Goal: Obtain resource: Download file/media

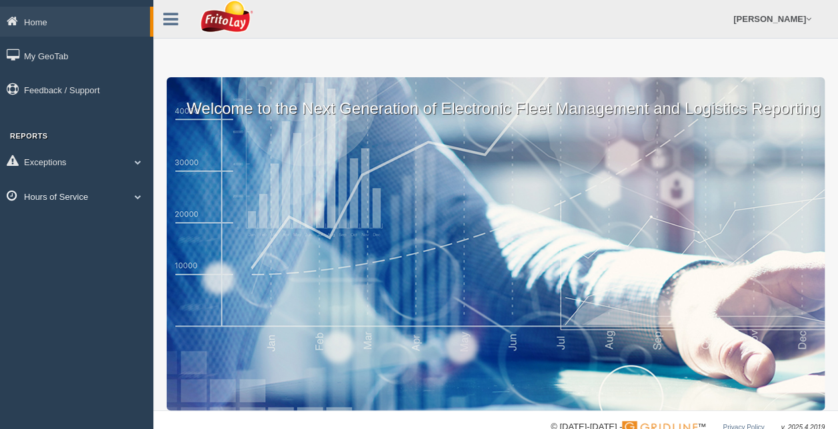
click at [135, 196] on span at bounding box center [137, 196] width 17 height 7
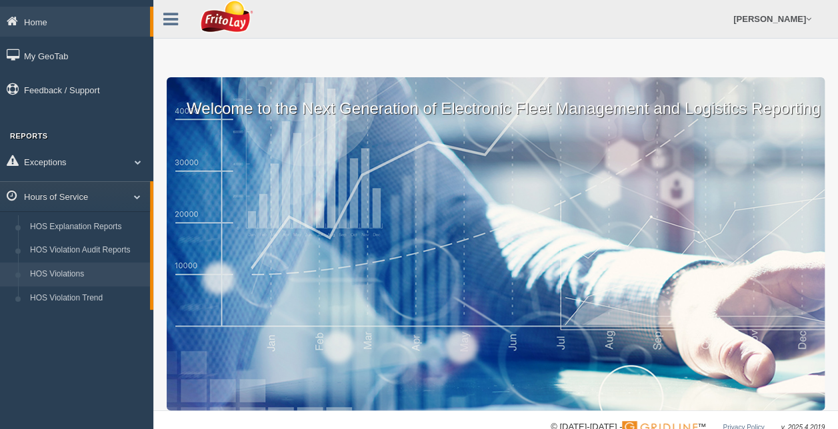
click at [113, 273] on link "HOS Violations" at bounding box center [87, 275] width 126 height 24
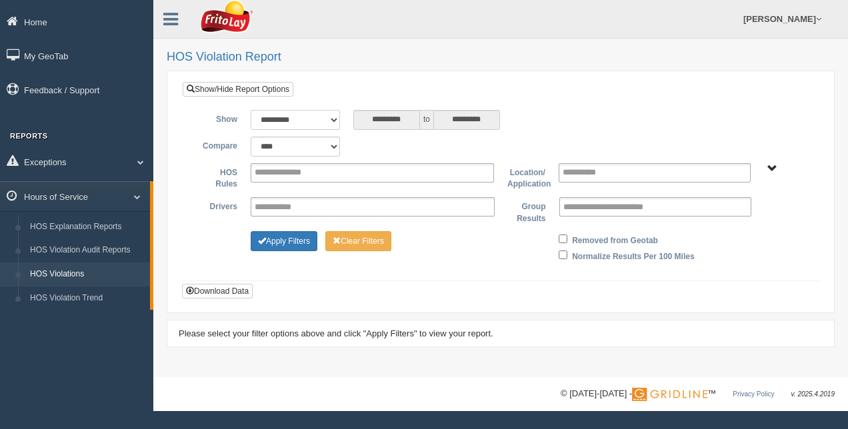
click at [330, 117] on select "**********" at bounding box center [295, 120] width 89 height 20
click at [251, 110] on select "**********" at bounding box center [295, 120] width 89 height 20
click at [223, 292] on button "Download Data" at bounding box center [217, 291] width 71 height 15
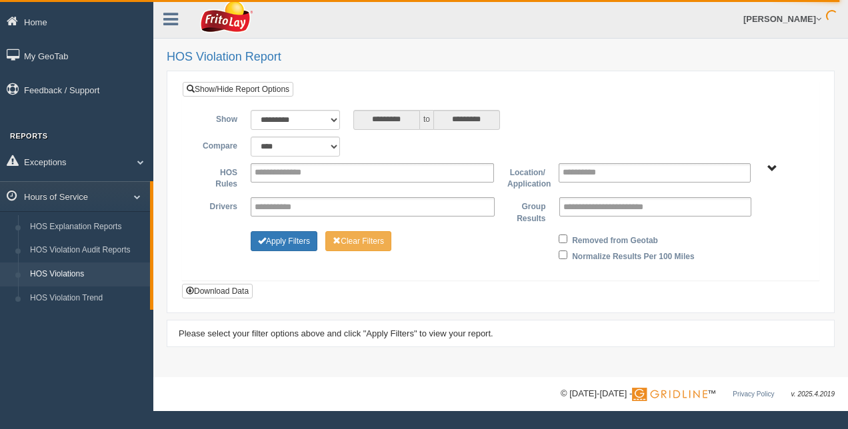
click at [772, 169] on span "RETAIL SALES" at bounding box center [772, 169] width 10 height 10
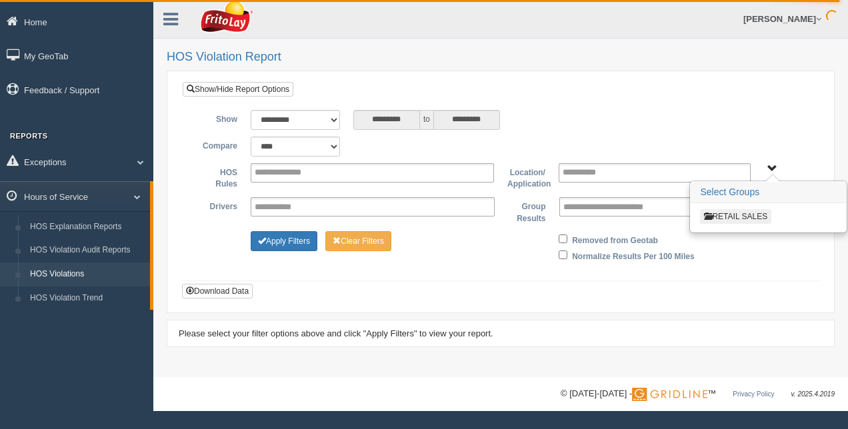
click at [739, 213] on button "RETAIL SALES" at bounding box center [735, 216] width 71 height 15
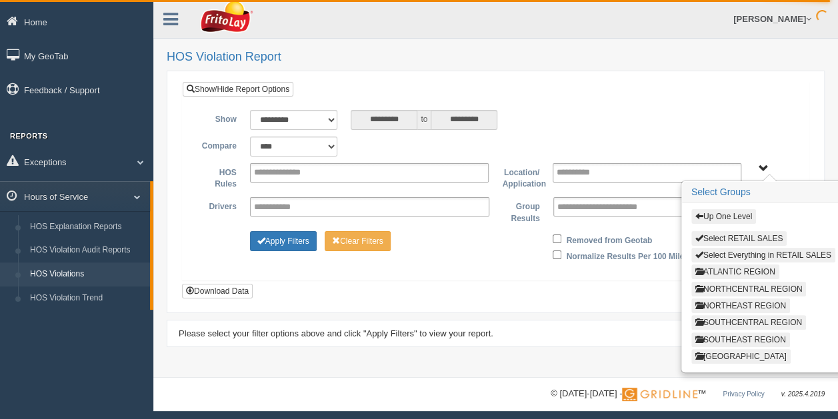
click at [747, 269] on button "ATLANTIC REGION" at bounding box center [735, 272] width 88 height 15
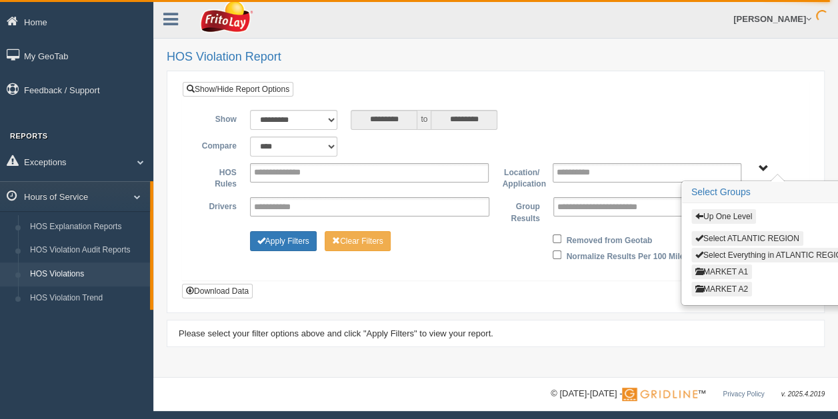
click at [732, 267] on button "MARKET A1" at bounding box center [721, 272] width 61 height 15
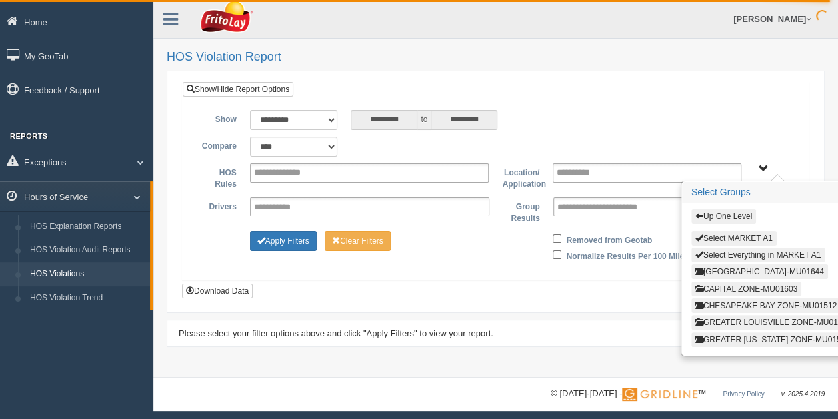
click at [732, 287] on button "CAPITAL ZONE-MU01603" at bounding box center [746, 289] width 110 height 15
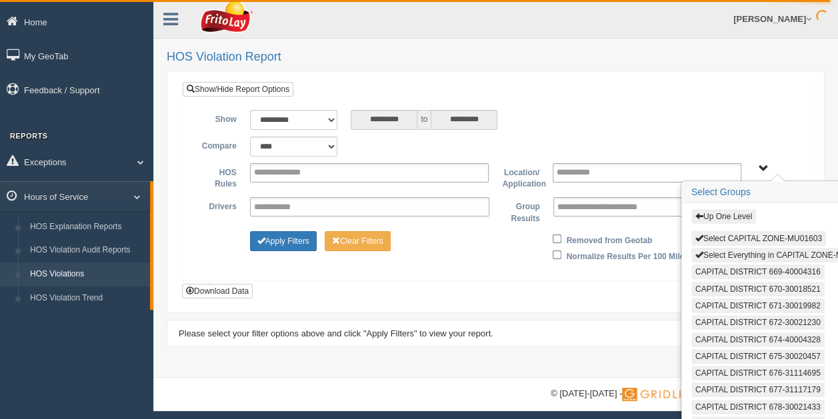
click at [764, 251] on button "Select Everything in CAPITAL ZONE-MU01603" at bounding box center [782, 255] width 183 height 15
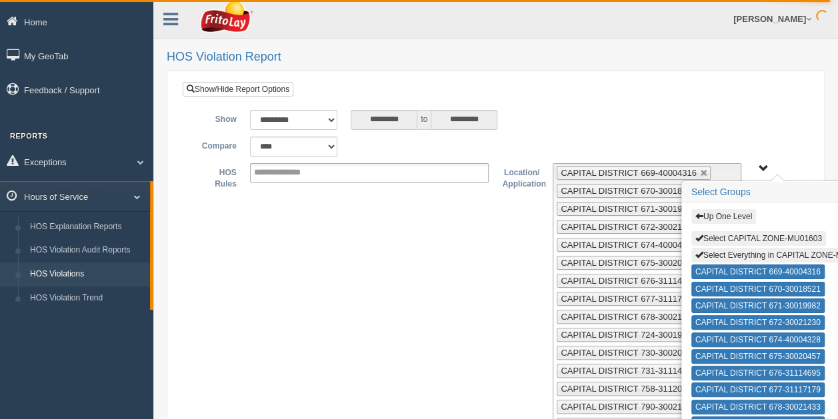
click at [760, 164] on span "Up One Level Select CAPITAL ZONE-MU01603 Select Everything in CAPITAL ZONE-MU01…" at bounding box center [763, 169] width 10 height 10
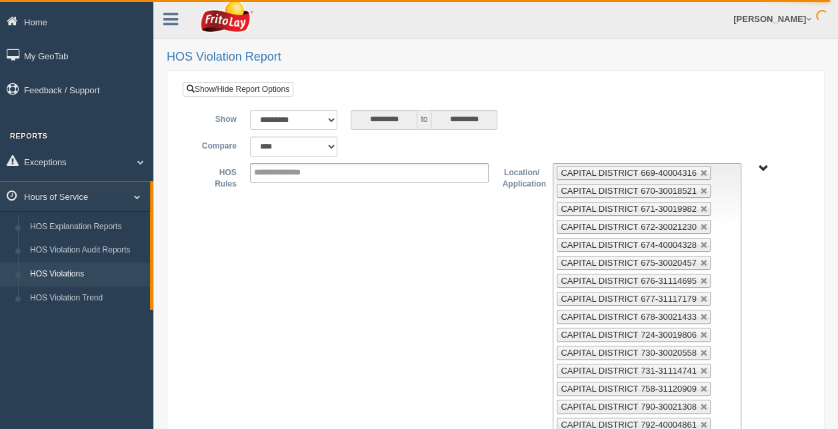
drag, startPoint x: 829, startPoint y: 100, endPoint x: 850, endPoint y: 332, distance: 232.9
click at [838, 332] on html "Home My GeoTab Feedback / Support Reports Exceptions Critical Engine Events Cri…" at bounding box center [419, 214] width 838 height 429
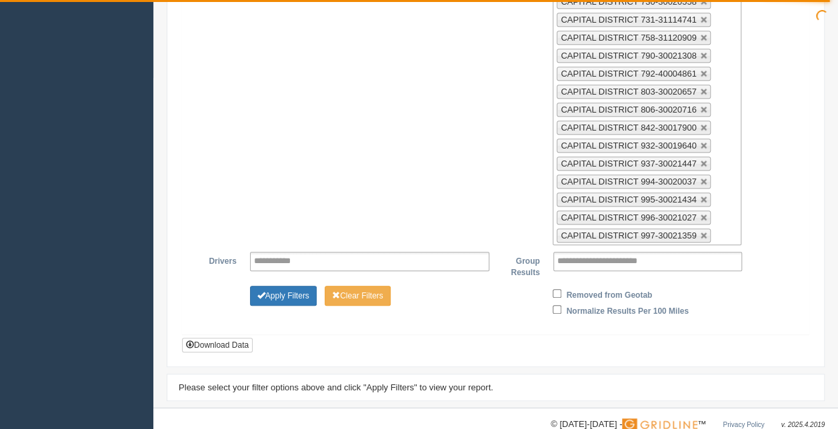
scroll to position [364, 0]
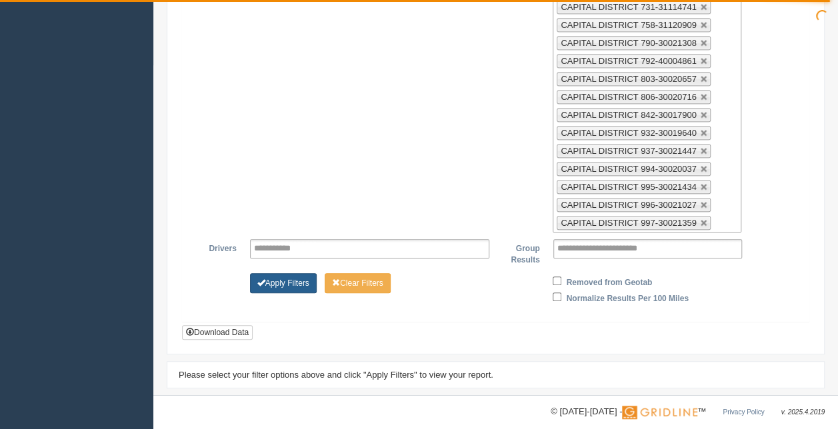
click at [291, 273] on button "Apply Filters" at bounding box center [283, 283] width 67 height 20
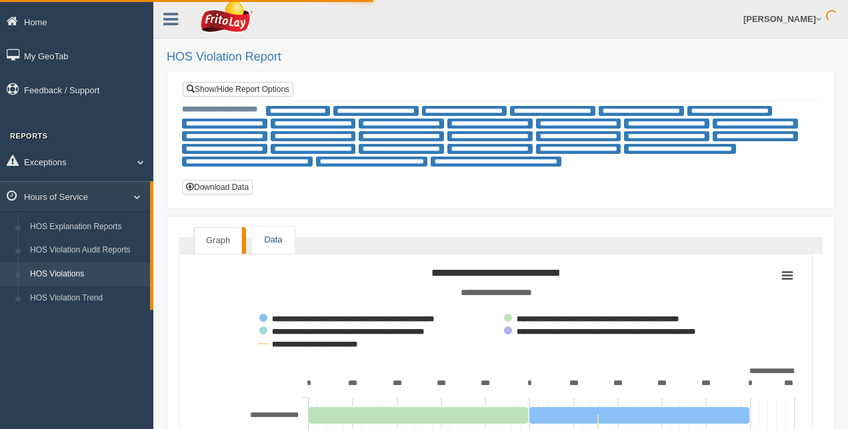
click at [271, 238] on link "Data" at bounding box center [273, 240] width 42 height 27
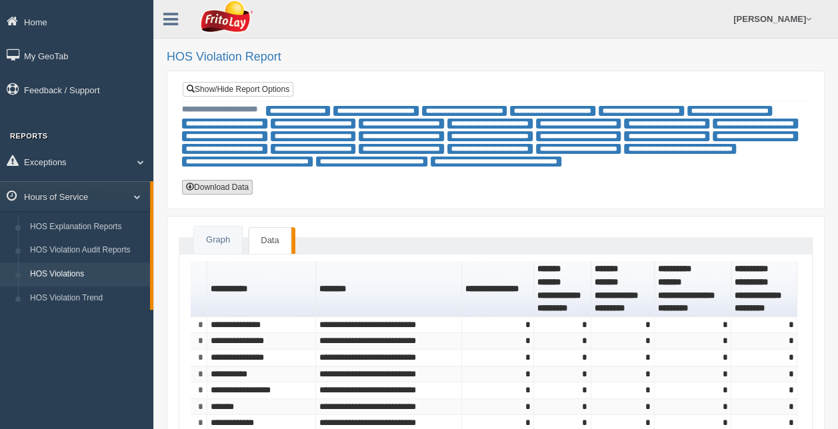
click at [229, 183] on button "Download Data" at bounding box center [217, 187] width 71 height 15
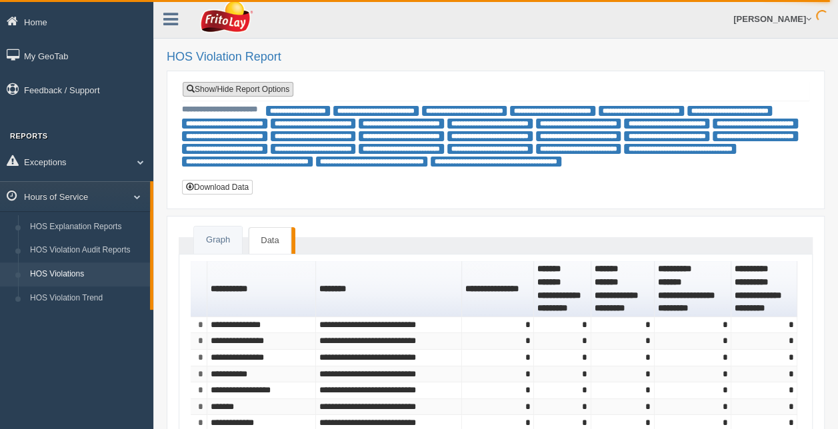
click at [271, 87] on link "Show/Hide Report Options" at bounding box center [238, 89] width 111 height 15
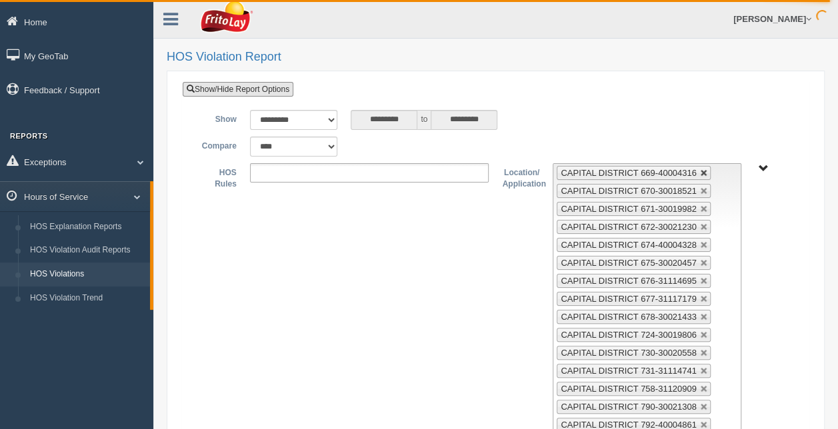
click at [700, 171] on link at bounding box center [704, 173] width 8 height 8
click at [700, 187] on link at bounding box center [704, 191] width 8 height 8
click at [700, 171] on link at bounding box center [704, 173] width 8 height 8
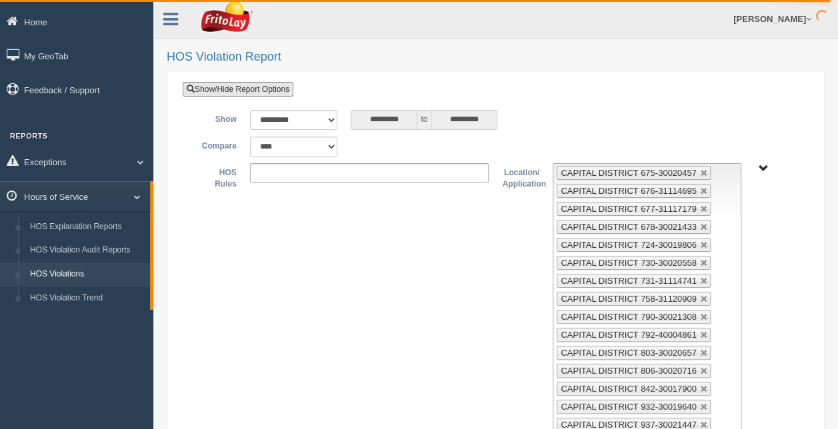
click at [700, 171] on link at bounding box center [704, 173] width 8 height 8
click at [700, 187] on link at bounding box center [704, 191] width 8 height 8
click at [700, 171] on link at bounding box center [704, 173] width 8 height 8
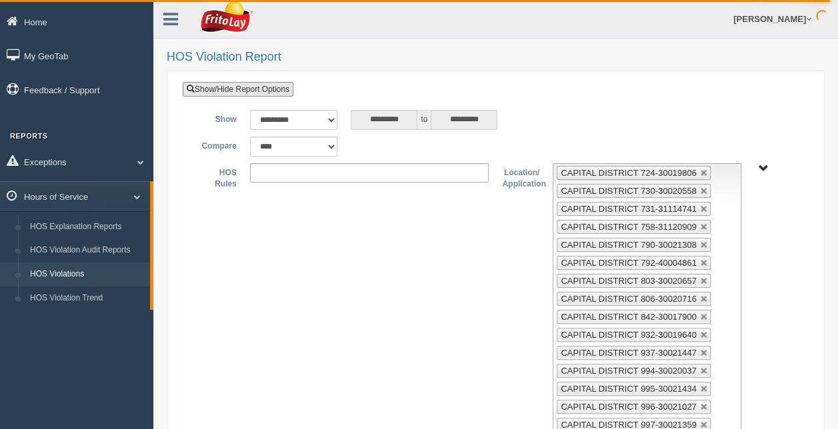
click at [700, 187] on link at bounding box center [704, 191] width 8 height 8
click at [700, 171] on link at bounding box center [704, 173] width 8 height 8
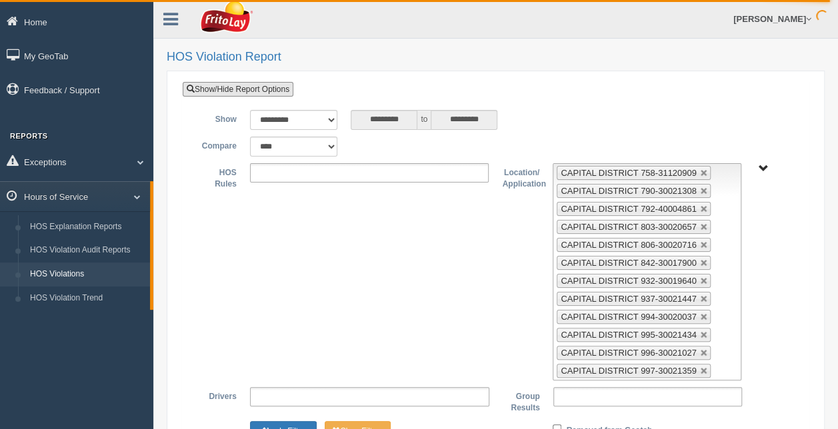
click at [700, 171] on link at bounding box center [704, 173] width 8 height 8
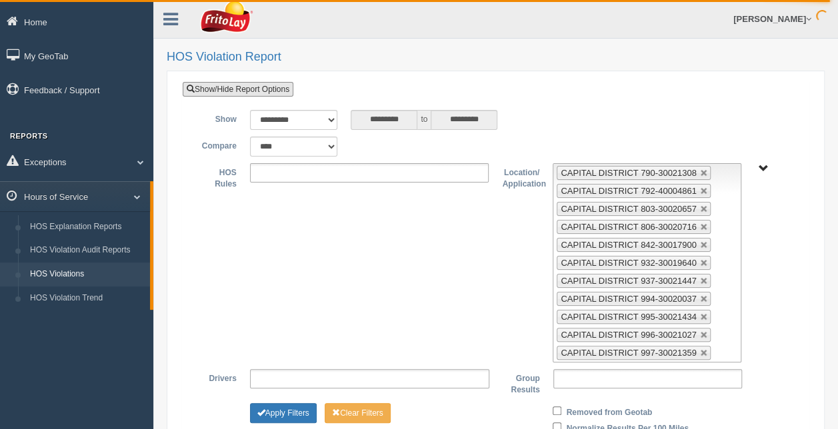
click at [700, 171] on link at bounding box center [704, 173] width 8 height 8
click at [700, 187] on link at bounding box center [704, 191] width 8 height 8
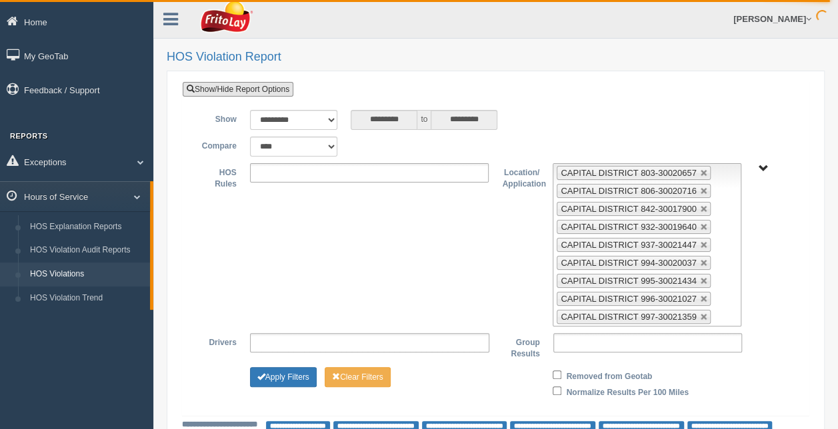
click at [700, 171] on link at bounding box center [704, 173] width 8 height 8
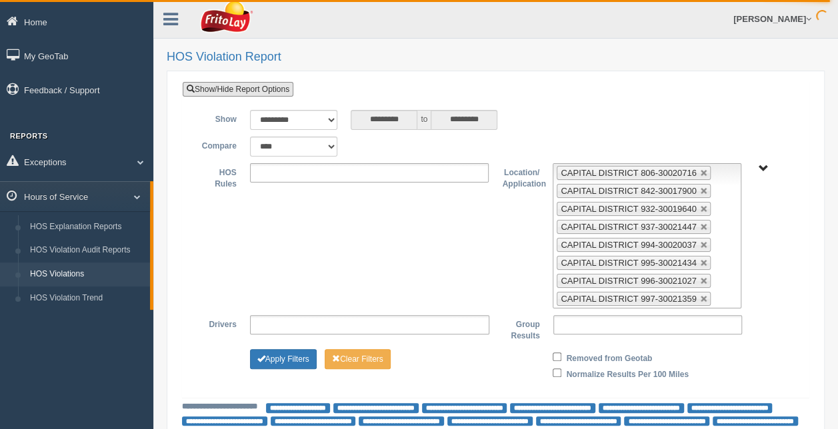
click at [700, 171] on link at bounding box center [704, 173] width 8 height 8
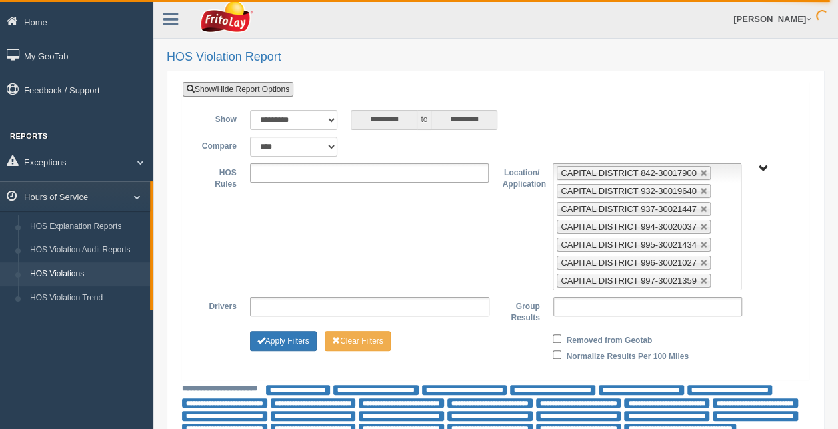
click at [700, 171] on link at bounding box center [704, 173] width 8 height 8
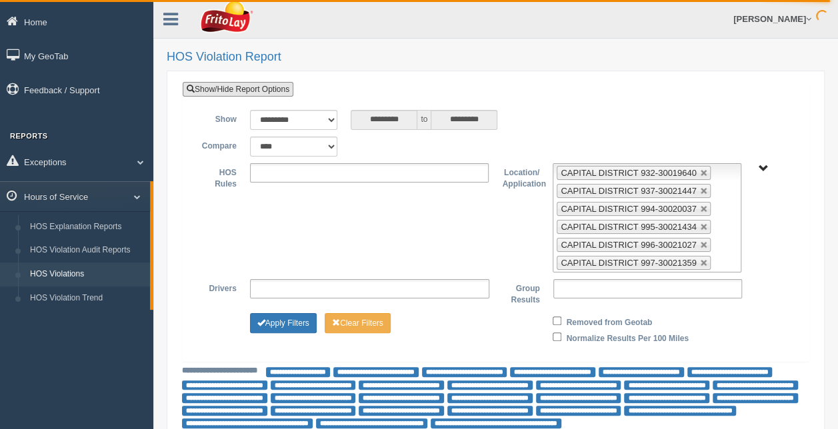
click at [700, 171] on link at bounding box center [704, 173] width 8 height 8
click at [700, 187] on link at bounding box center [704, 191] width 8 height 8
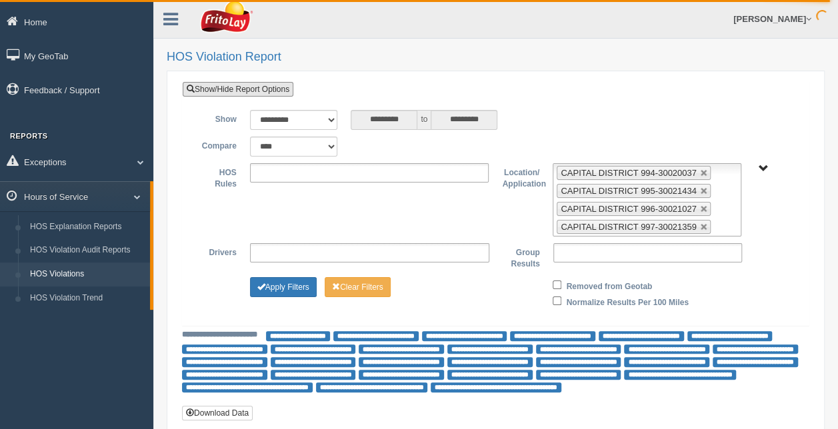
click at [700, 171] on link at bounding box center [704, 173] width 8 height 8
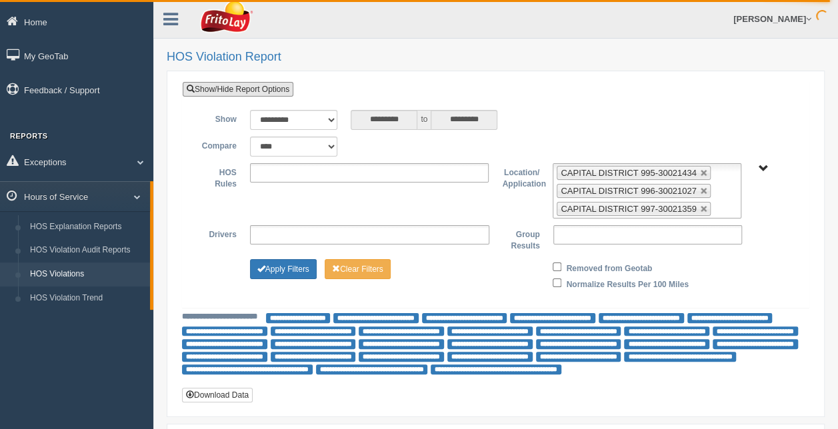
click at [700, 171] on link at bounding box center [704, 173] width 8 height 8
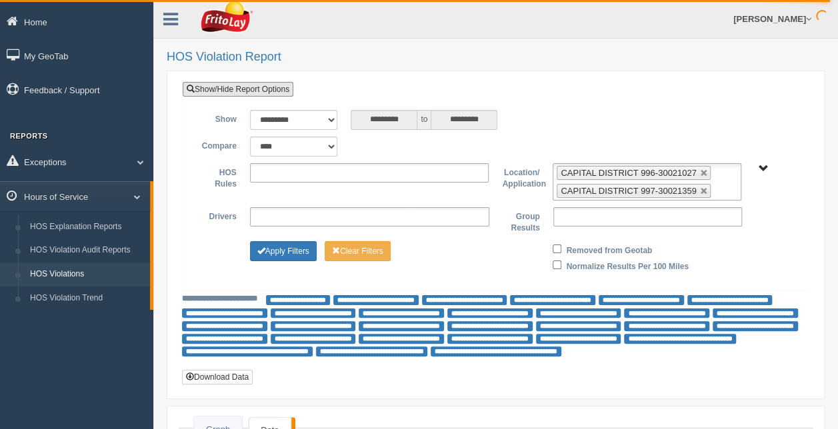
click at [700, 171] on link at bounding box center [704, 173] width 8 height 8
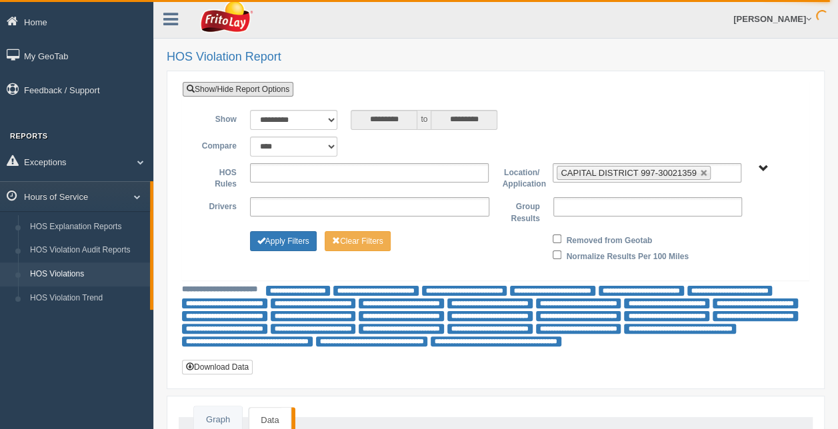
click at [700, 171] on link at bounding box center [704, 173] width 8 height 8
type input "**********"
click at [764, 169] on span "RETAIL SALES" at bounding box center [763, 169] width 10 height 10
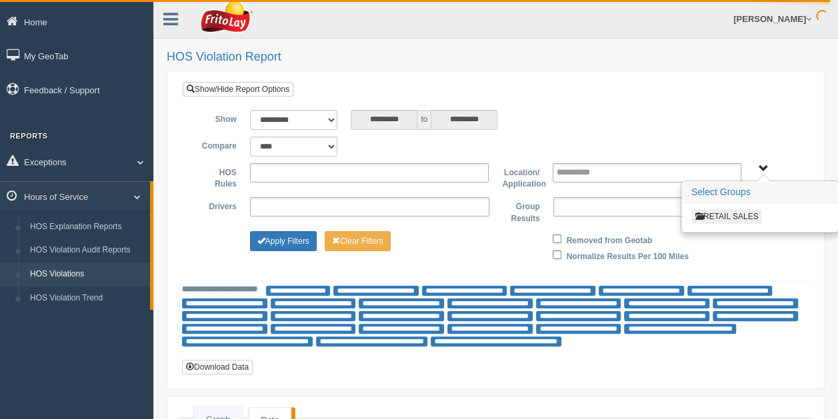
click at [739, 216] on button "RETAIL SALES" at bounding box center [726, 216] width 71 height 15
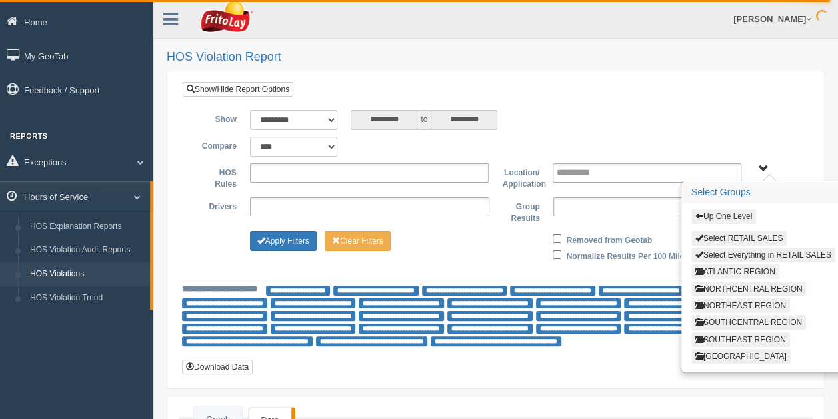
click at [739, 267] on button "ATLANTIC REGION" at bounding box center [735, 272] width 88 height 15
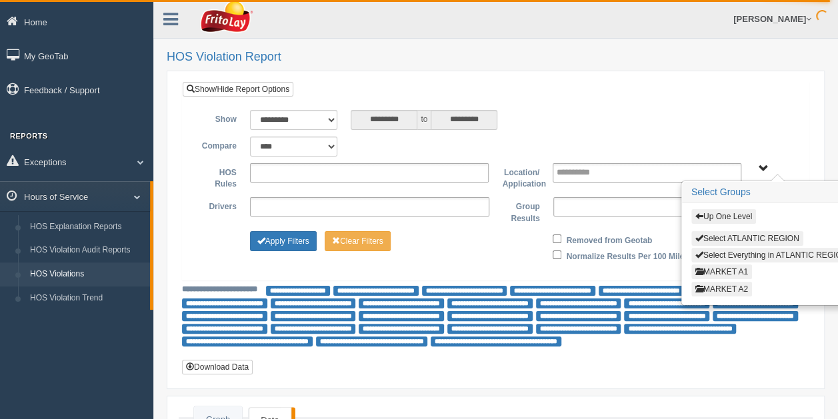
click at [728, 288] on button "MARKET A2" at bounding box center [721, 289] width 61 height 15
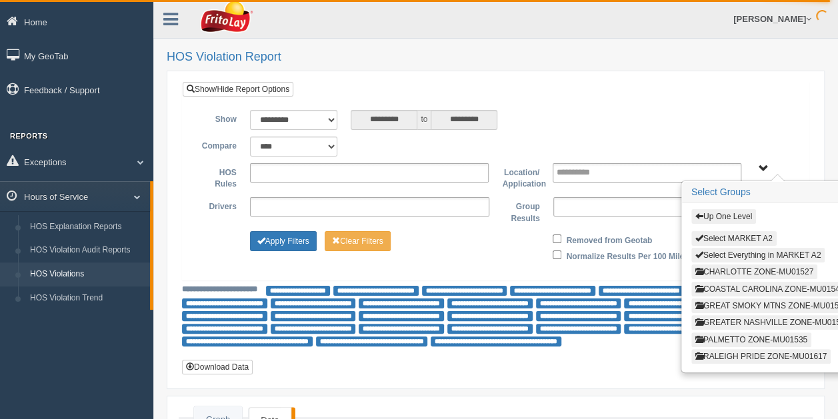
click at [757, 283] on button "COASTAL CAROLINA ZONE-MU01546" at bounding box center [769, 289] width 157 height 15
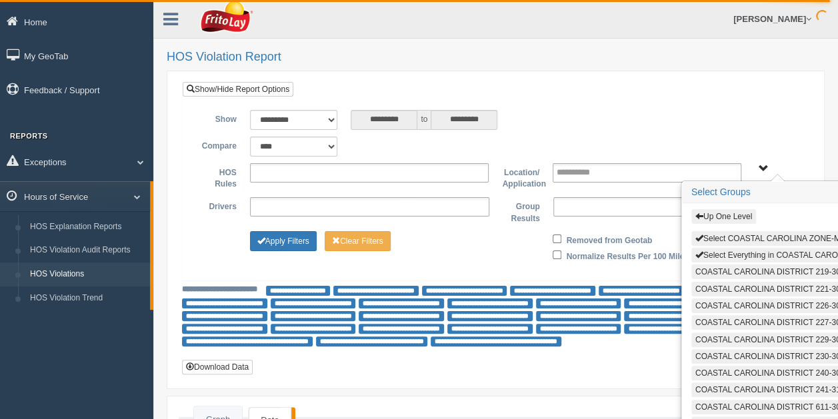
click at [755, 251] on button "Select Everything in COASTAL CAROLINA ZONE-MU01546" at bounding box center [806, 255] width 230 height 15
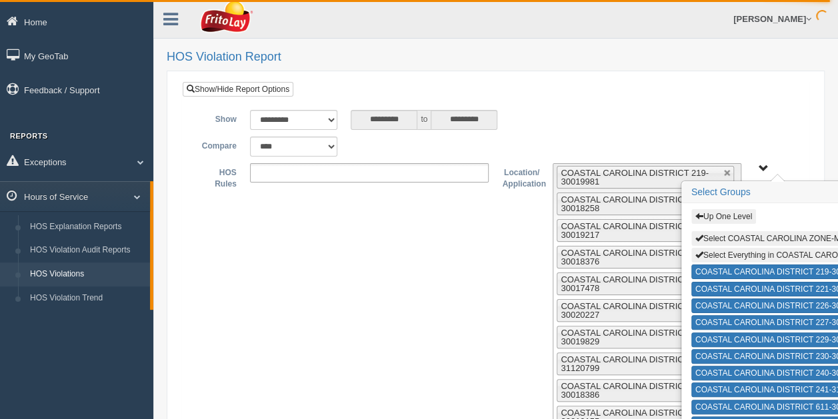
click at [764, 167] on span "Up One Level Select COASTAL CAROLINA ZONE-MU01546 Select Everything in COASTAL …" at bounding box center [763, 169] width 10 height 10
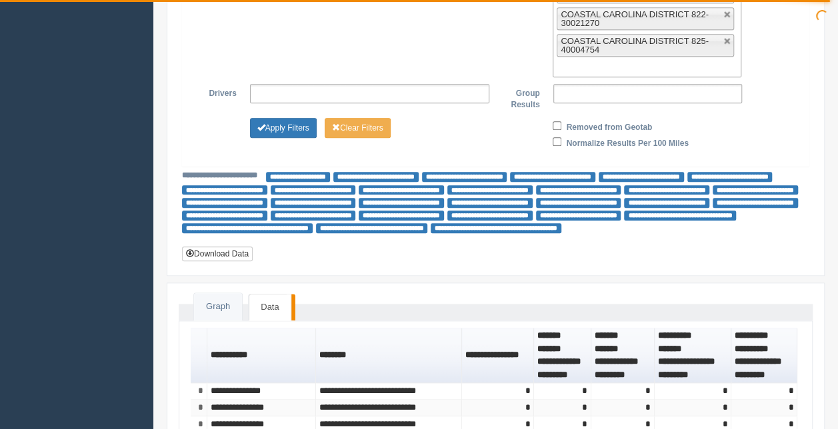
scroll to position [637, 0]
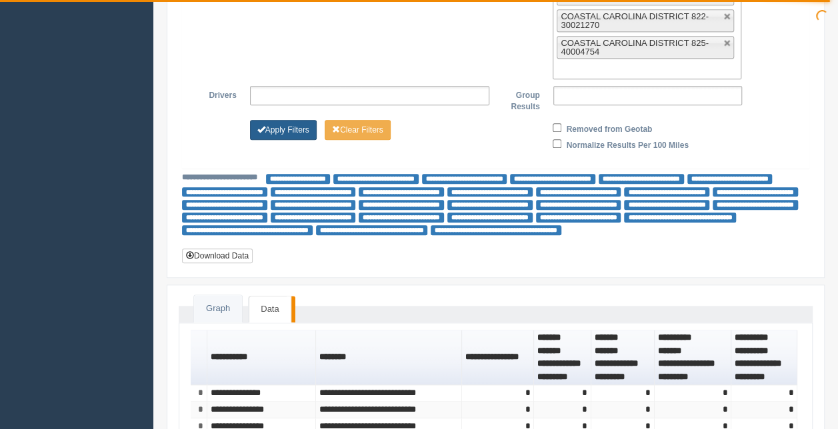
click at [295, 120] on button "Apply Filters" at bounding box center [283, 130] width 67 height 20
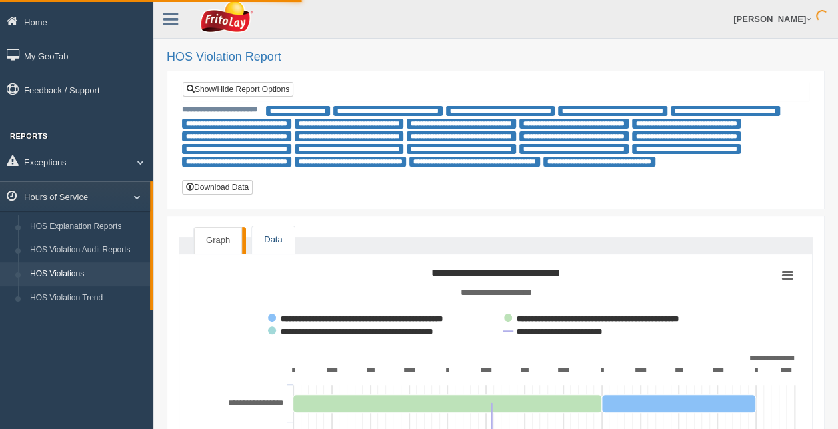
click at [273, 235] on link "Data" at bounding box center [273, 240] width 42 height 27
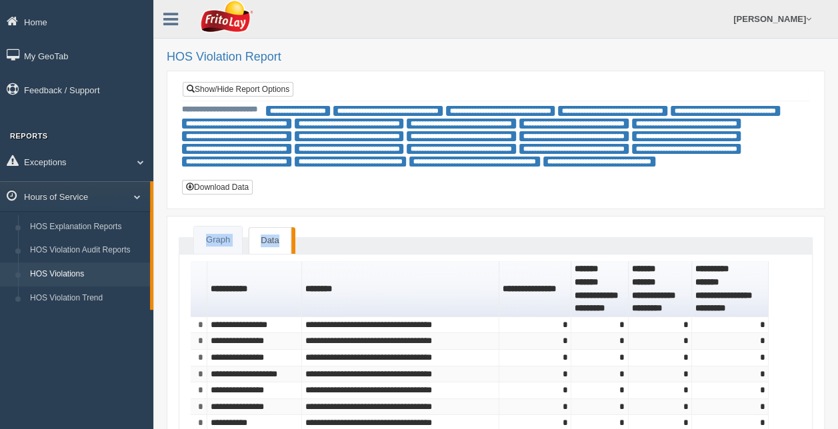
drag, startPoint x: 841, startPoint y: 93, endPoint x: 847, endPoint y: 303, distance: 210.8
click at [838, 303] on html "Home My GeoTab Feedback / Support Reports Exceptions Critical Engine Events Cri…" at bounding box center [419, 214] width 838 height 429
drag, startPoint x: 847, startPoint y: 303, endPoint x: 804, endPoint y: 145, distance: 164.5
click at [804, 145] on div "**********" at bounding box center [495, 142] width 627 height 77
click at [233, 184] on button "Download Data" at bounding box center [217, 187] width 71 height 15
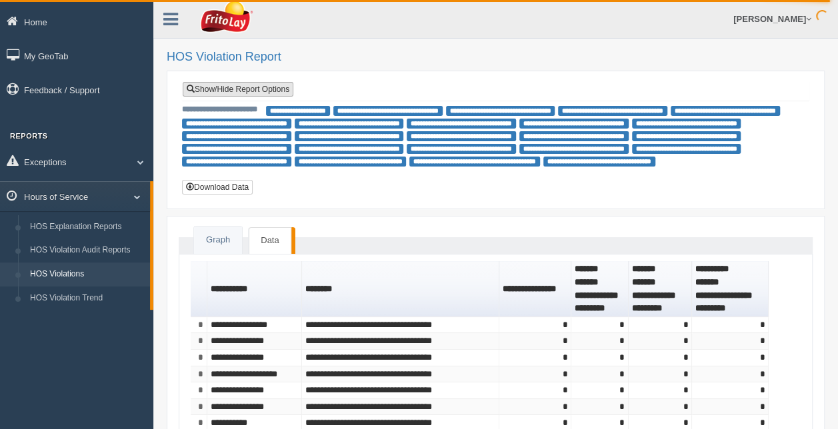
click at [257, 90] on link "Show/Hide Report Options" at bounding box center [238, 89] width 111 height 15
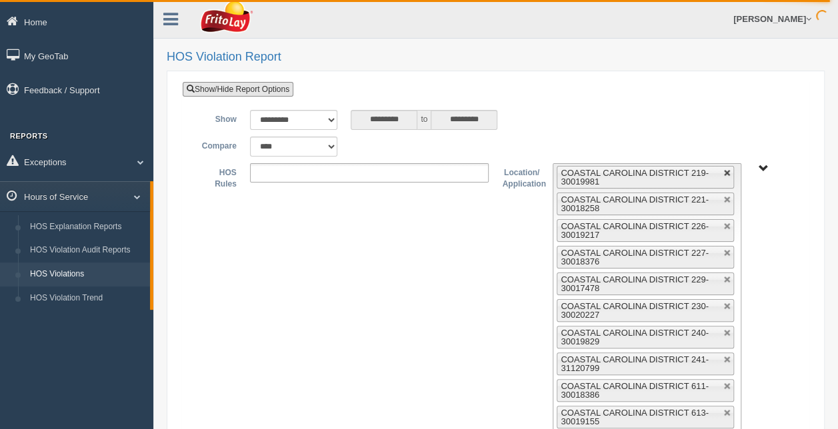
click at [728, 173] on link at bounding box center [727, 173] width 8 height 8
click at [728, 196] on link at bounding box center [727, 200] width 8 height 8
click at [728, 173] on link at bounding box center [727, 173] width 8 height 8
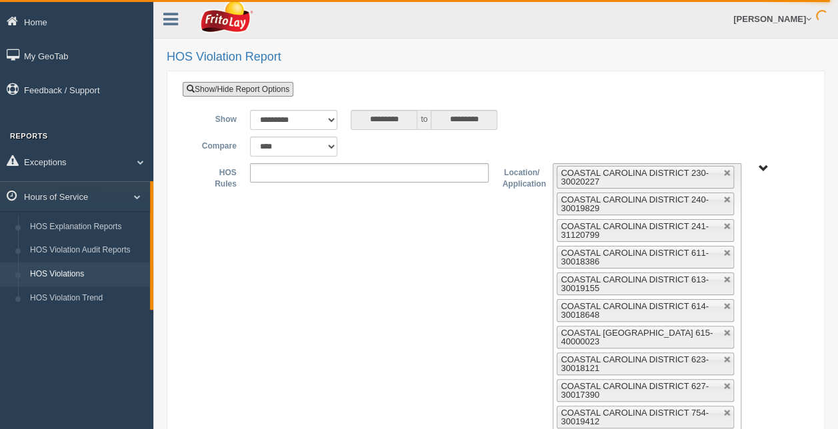
click at [729, 173] on link at bounding box center [727, 173] width 8 height 8
click at [729, 196] on link at bounding box center [727, 200] width 8 height 8
click at [729, 173] on link at bounding box center [727, 173] width 8 height 8
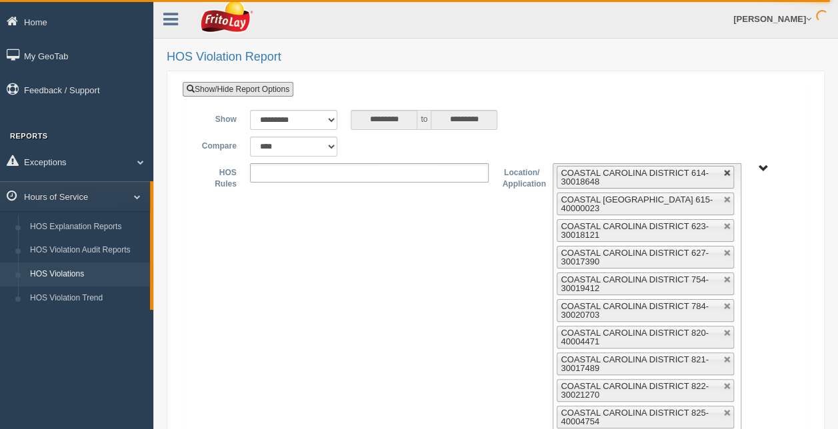
click at [729, 173] on link at bounding box center [727, 173] width 8 height 8
click at [729, 196] on link at bounding box center [727, 200] width 8 height 8
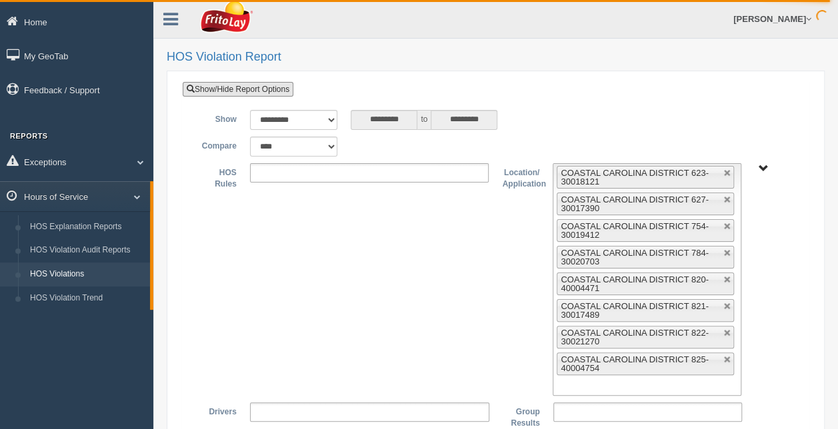
click at [729, 173] on link at bounding box center [727, 173] width 8 height 8
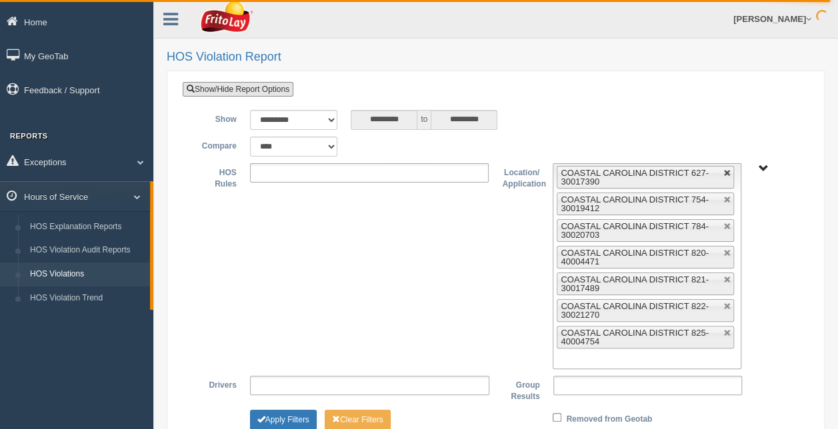
click at [729, 174] on link at bounding box center [727, 173] width 8 height 8
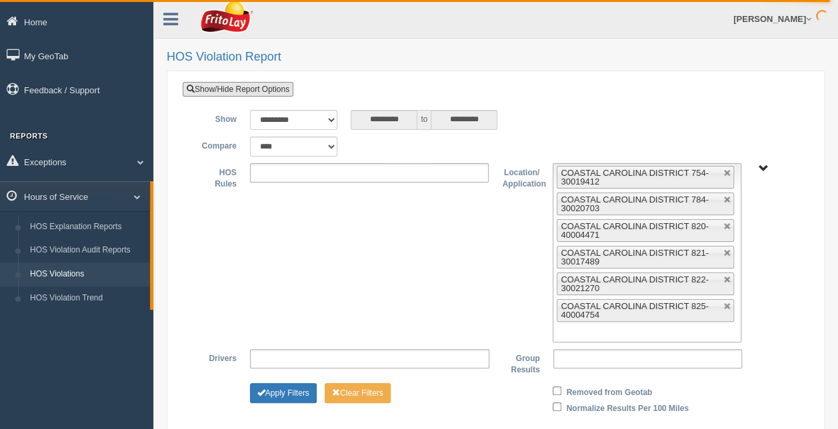
click at [729, 174] on link at bounding box center [727, 173] width 8 height 8
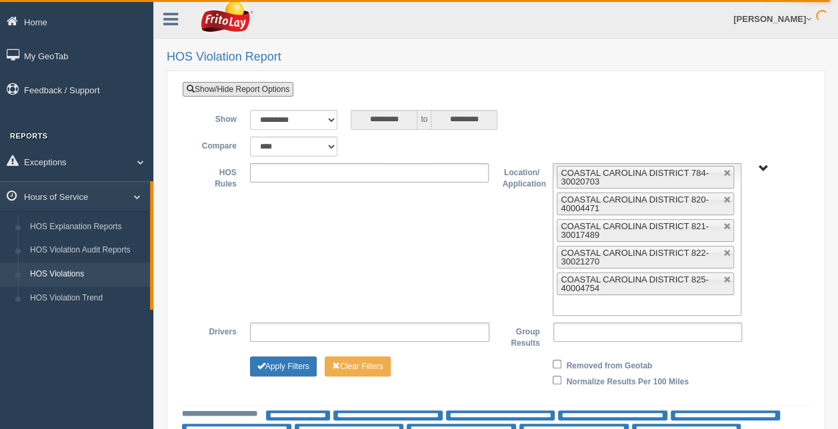
click at [729, 174] on link at bounding box center [727, 173] width 8 height 8
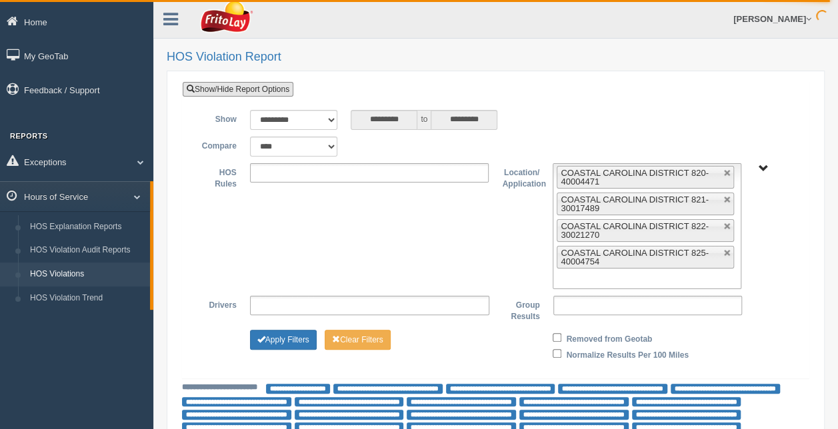
click at [729, 174] on link at bounding box center [727, 173] width 8 height 8
click at [729, 196] on link at bounding box center [727, 200] width 8 height 8
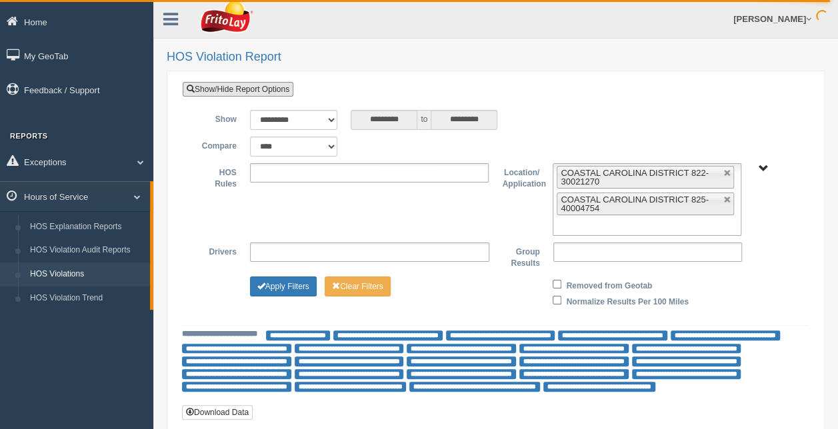
click at [729, 174] on link at bounding box center [727, 173] width 8 height 8
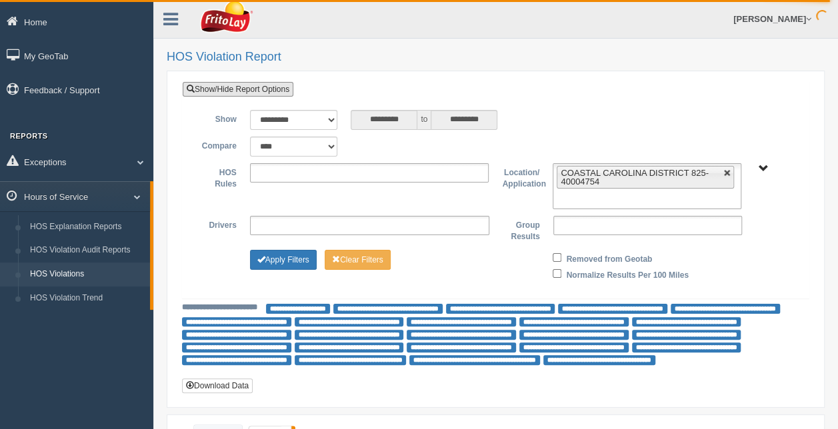
click at [729, 175] on link at bounding box center [727, 173] width 8 height 8
type input "**********"
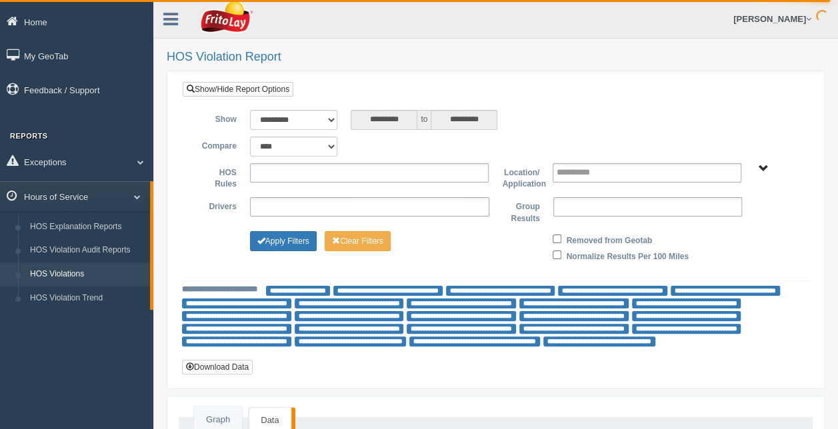
click at [761, 167] on span "RETAIL SALES" at bounding box center [763, 169] width 10 height 10
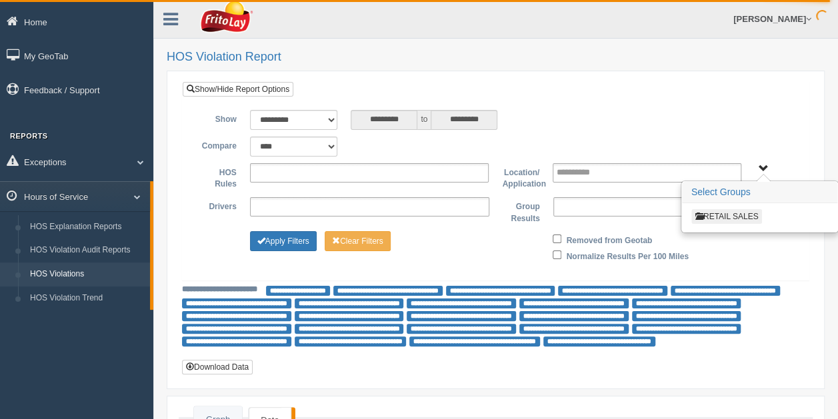
click at [745, 217] on button "RETAIL SALES" at bounding box center [726, 216] width 71 height 15
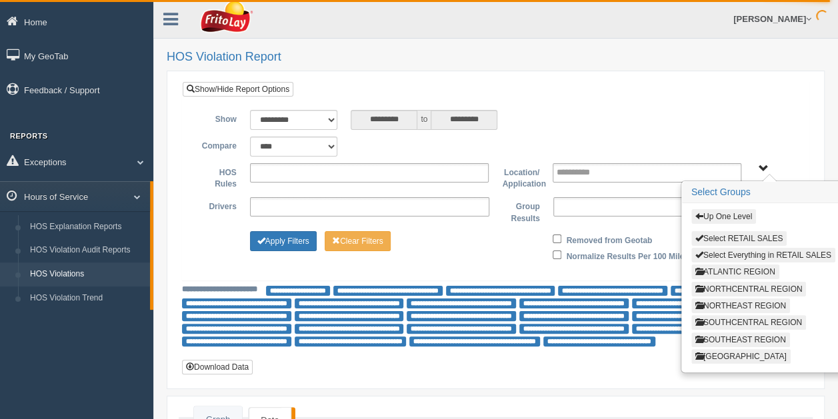
click at [739, 271] on button "ATLANTIC REGION" at bounding box center [735, 272] width 88 height 15
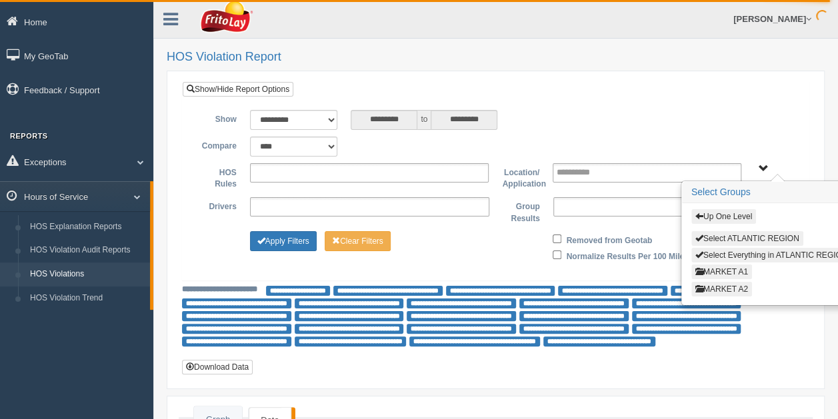
click at [724, 287] on button "MARKET A2" at bounding box center [721, 289] width 61 height 15
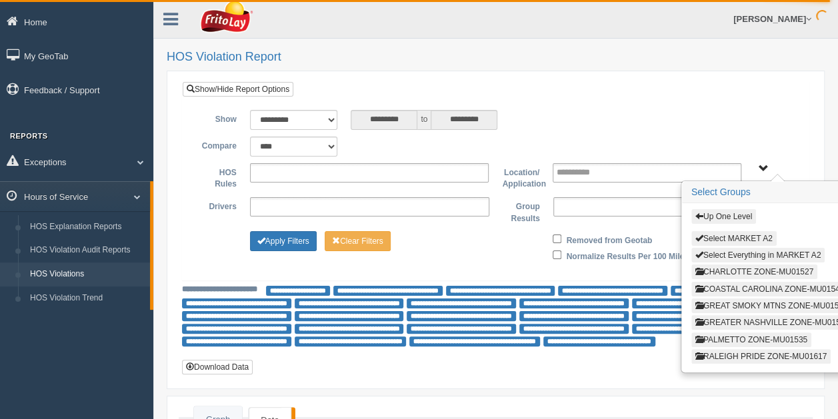
click at [737, 336] on button "PALMETTO ZONE-MU01535" at bounding box center [751, 340] width 120 height 15
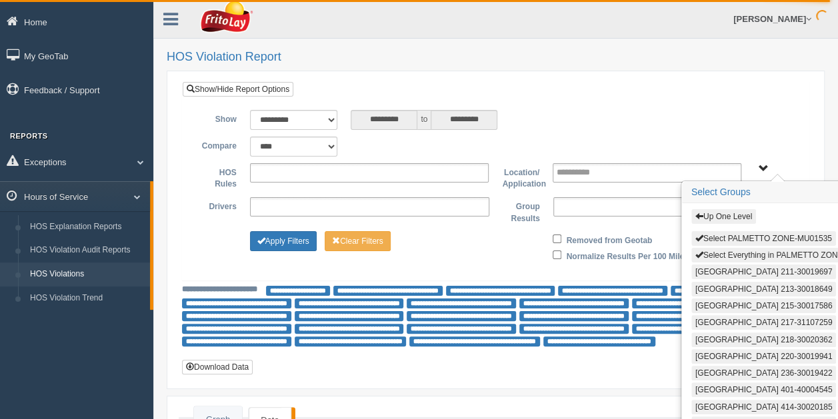
click at [765, 252] on button "Select Everything in PALMETTO ZONE-MU01535" at bounding box center [787, 255] width 193 height 15
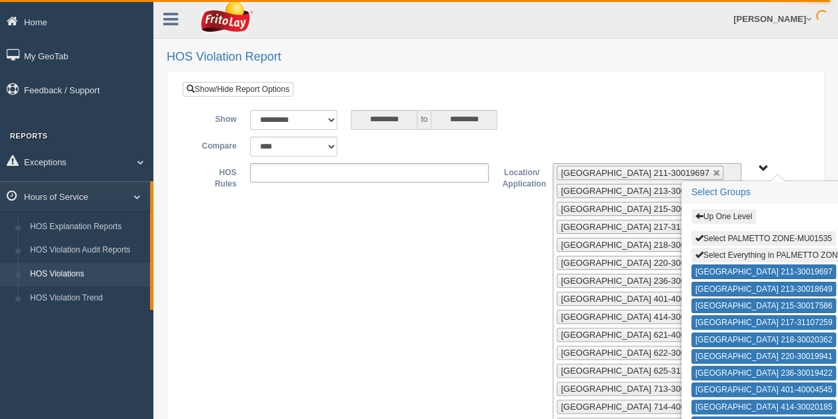
click at [764, 168] on span "Up One Level Select PALMETTO ZONE-MU01535 Select Everything in PALMETTO ZONE-MU…" at bounding box center [763, 169] width 10 height 10
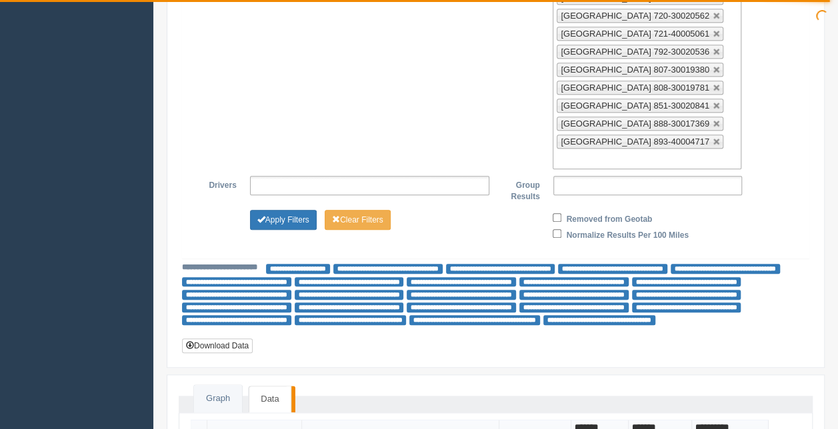
scroll to position [485, 0]
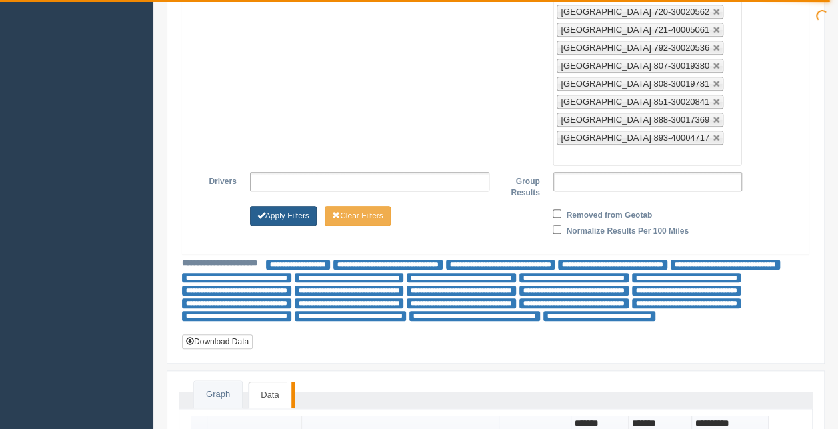
click at [311, 206] on button "Apply Filters" at bounding box center [283, 216] width 67 height 20
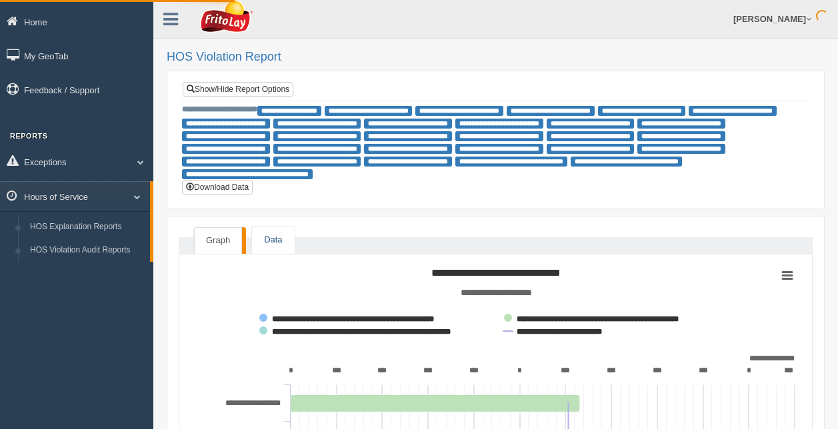
click at [271, 251] on link "Data" at bounding box center [273, 240] width 42 height 27
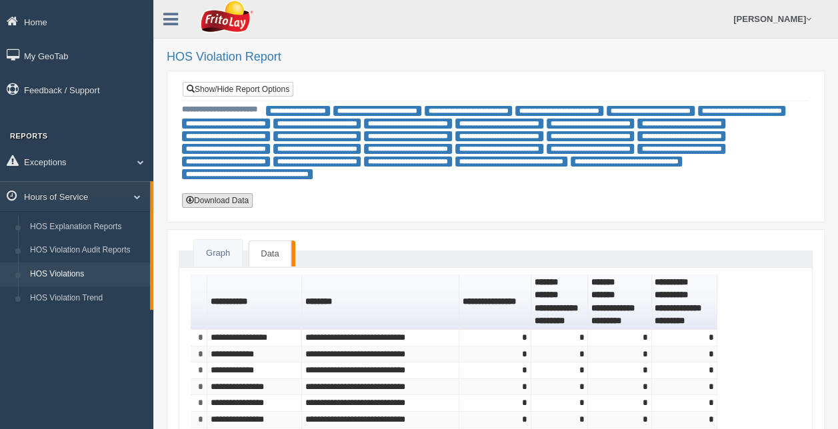
click at [227, 201] on button "Download Data" at bounding box center [217, 200] width 71 height 15
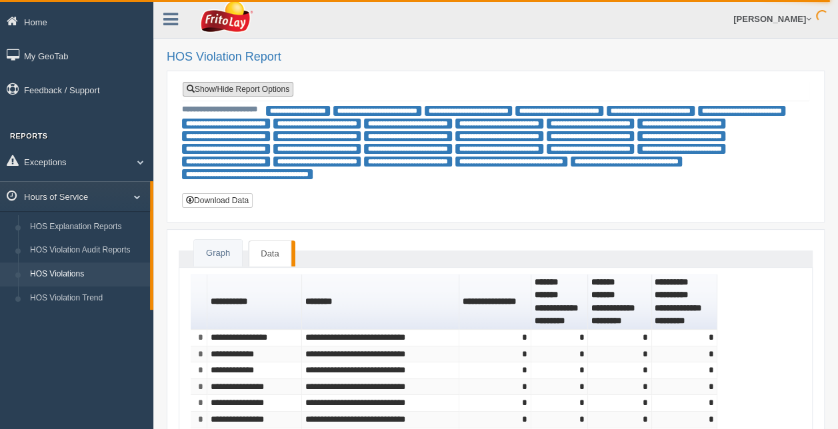
click at [282, 87] on link "Show/Hide Report Options" at bounding box center [238, 89] width 111 height 15
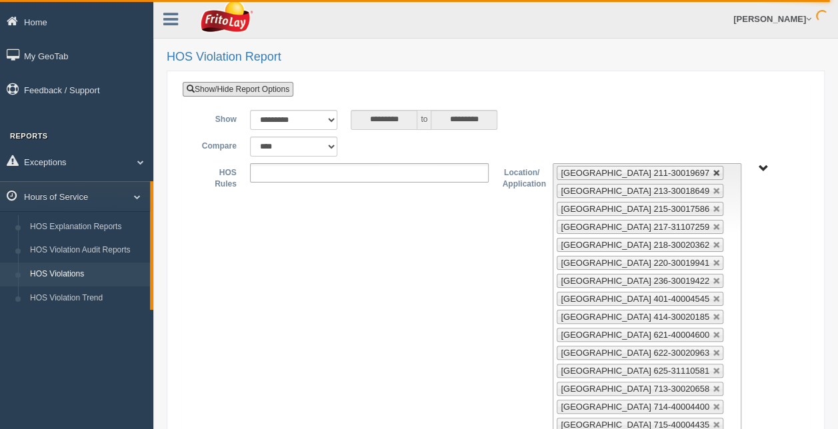
click at [713, 173] on link at bounding box center [717, 173] width 8 height 8
click at [713, 187] on link at bounding box center [717, 191] width 8 height 8
click at [713, 173] on link at bounding box center [717, 173] width 8 height 8
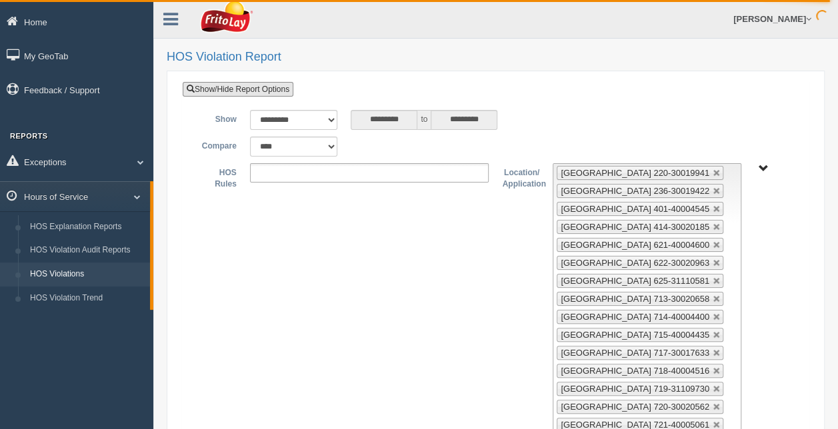
click at [713, 173] on link at bounding box center [717, 173] width 8 height 8
click at [713, 187] on link at bounding box center [717, 191] width 8 height 8
click at [713, 173] on link at bounding box center [717, 173] width 8 height 8
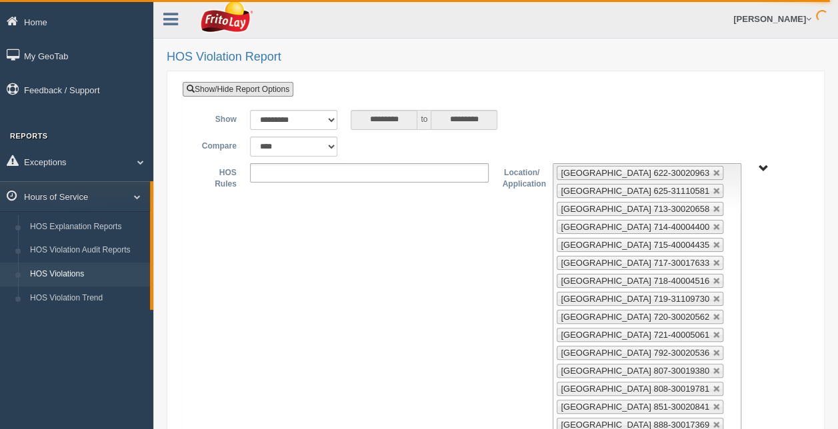
click at [713, 173] on link at bounding box center [717, 173] width 8 height 8
click at [713, 187] on link at bounding box center [717, 191] width 8 height 8
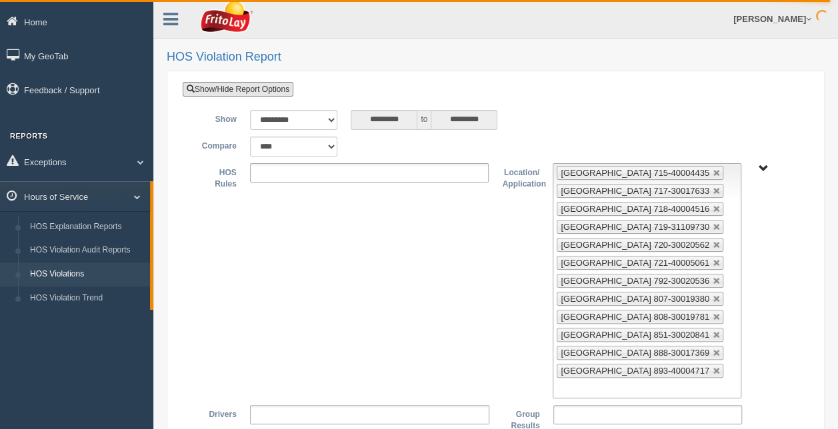
click at [713, 173] on link at bounding box center [717, 173] width 8 height 8
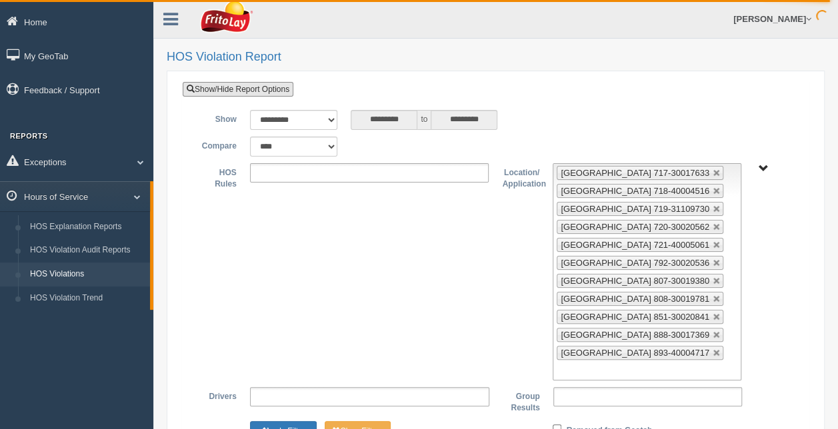
click at [713, 173] on link at bounding box center [717, 173] width 8 height 8
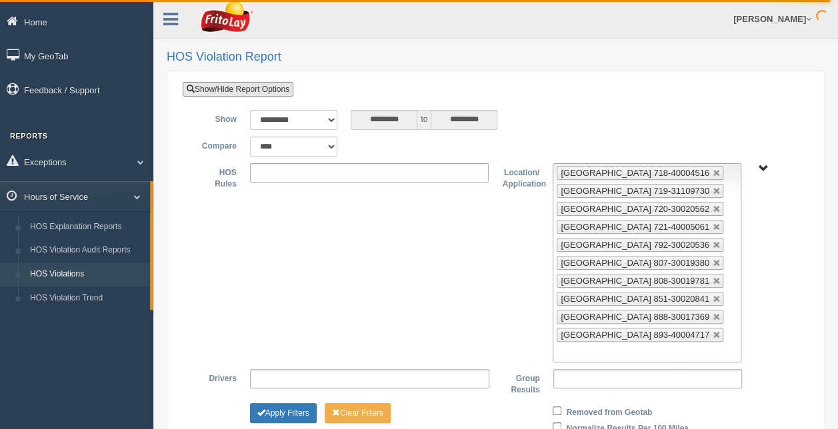
click at [713, 173] on link at bounding box center [717, 173] width 8 height 8
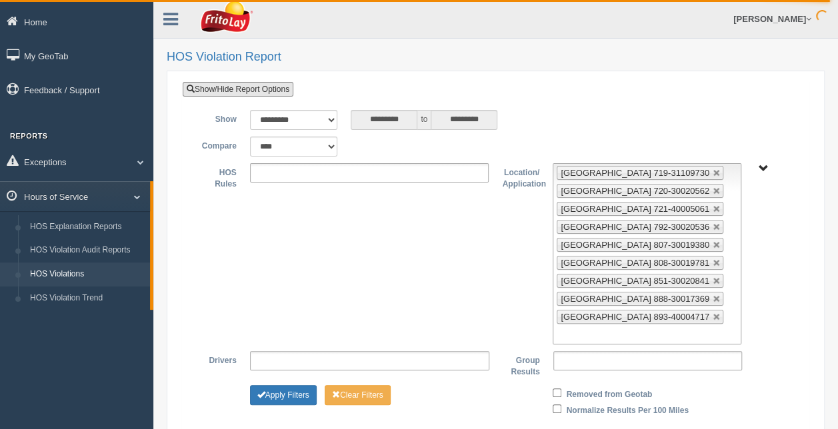
click at [713, 173] on link at bounding box center [717, 173] width 8 height 8
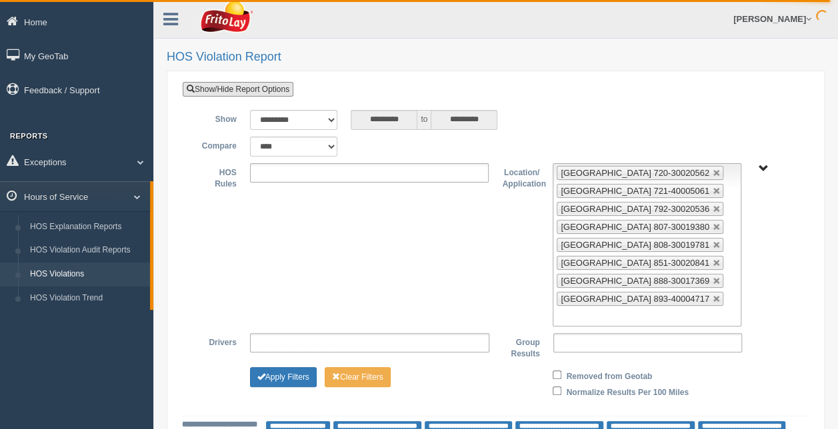
click at [713, 173] on link at bounding box center [717, 173] width 8 height 8
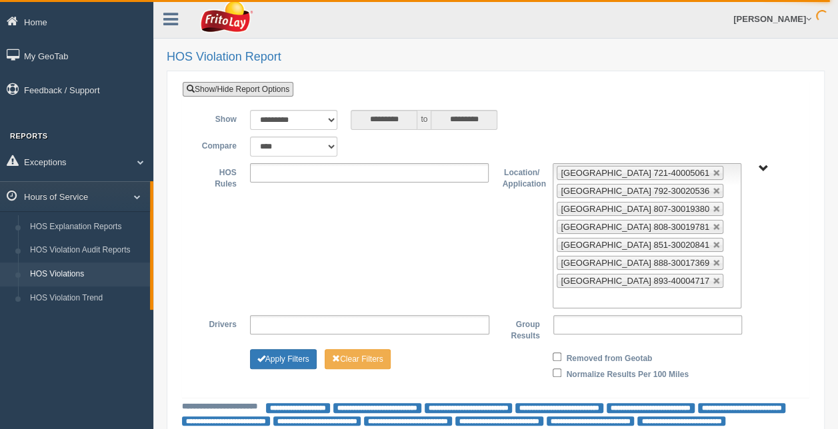
click at [713, 173] on link at bounding box center [717, 173] width 8 height 8
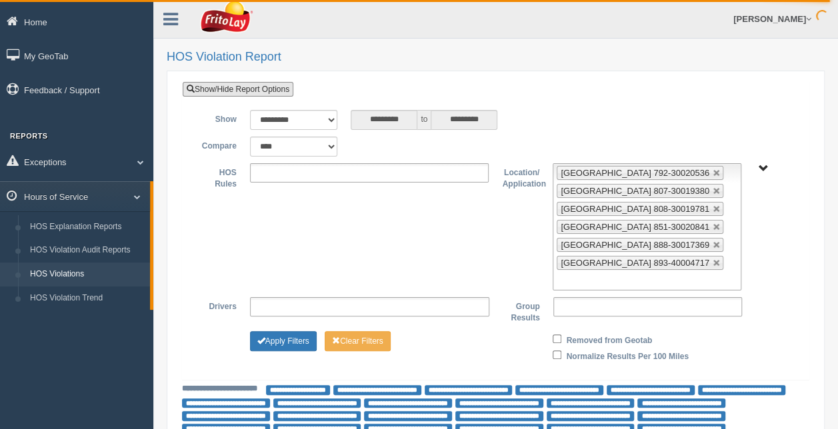
click at [713, 173] on link at bounding box center [717, 173] width 8 height 8
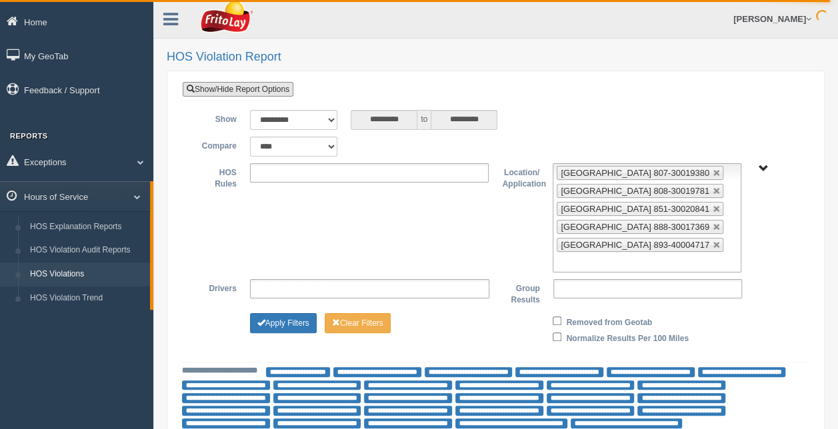
click at [713, 173] on link at bounding box center [717, 173] width 8 height 8
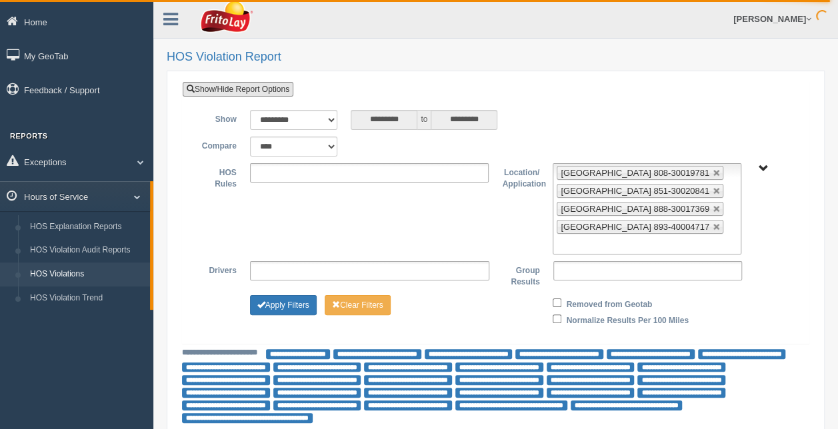
click at [713, 173] on link at bounding box center [717, 173] width 8 height 8
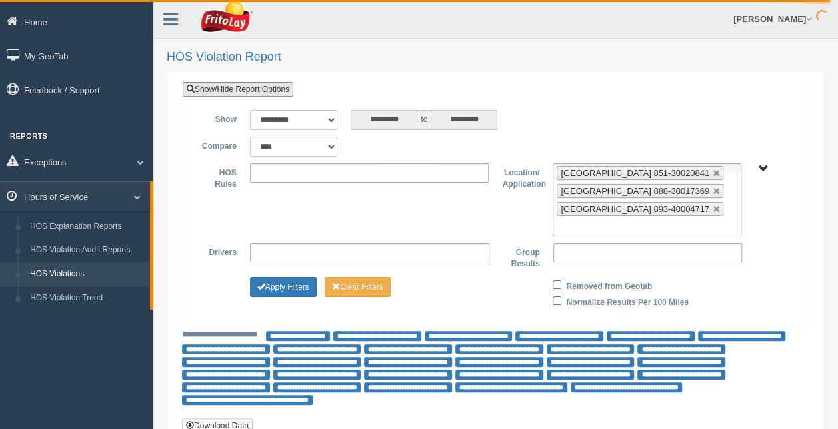
click at [713, 173] on link at bounding box center [717, 173] width 8 height 8
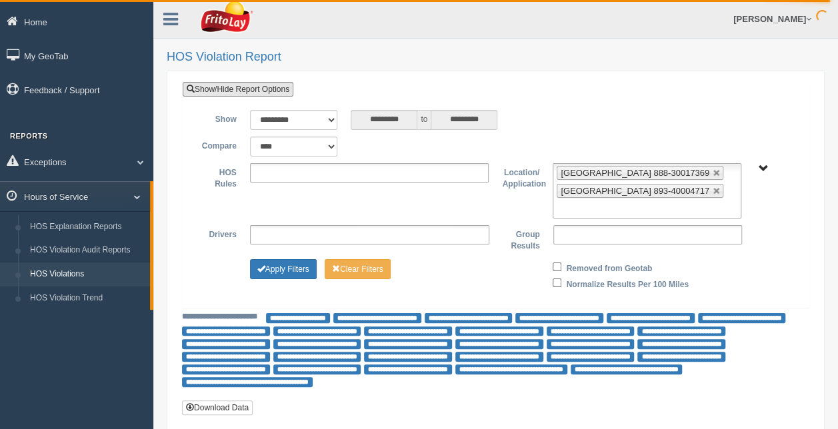
click at [713, 173] on link at bounding box center [717, 173] width 8 height 8
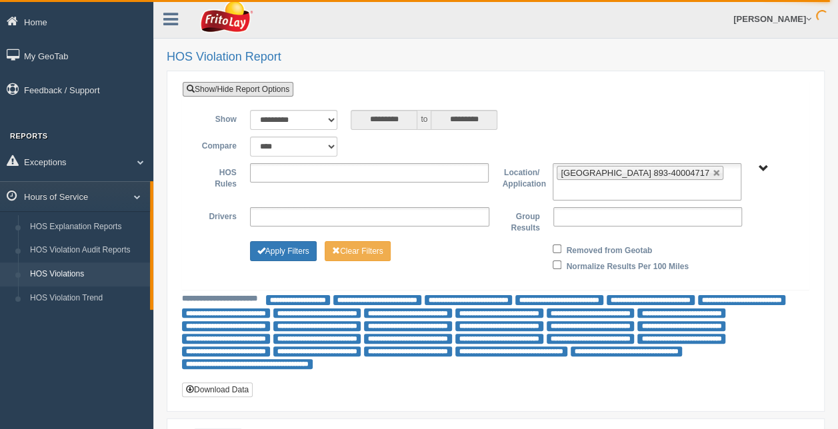
click at [713, 173] on link at bounding box center [717, 173] width 8 height 8
type input "**********"
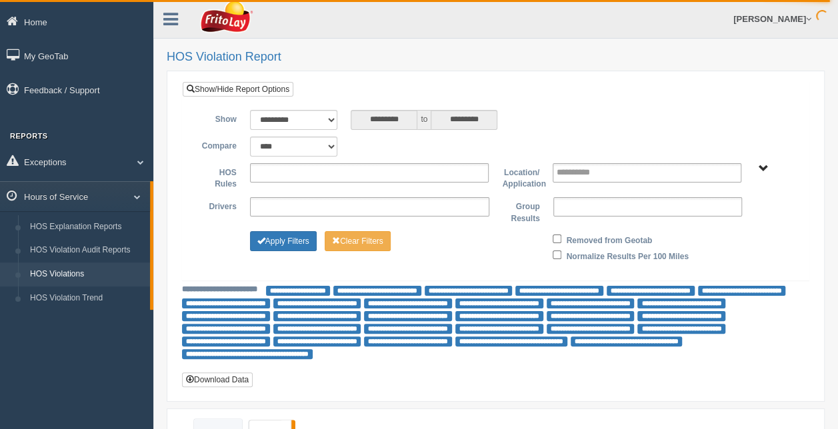
click at [759, 167] on span "RETAIL SALES" at bounding box center [763, 169] width 10 height 10
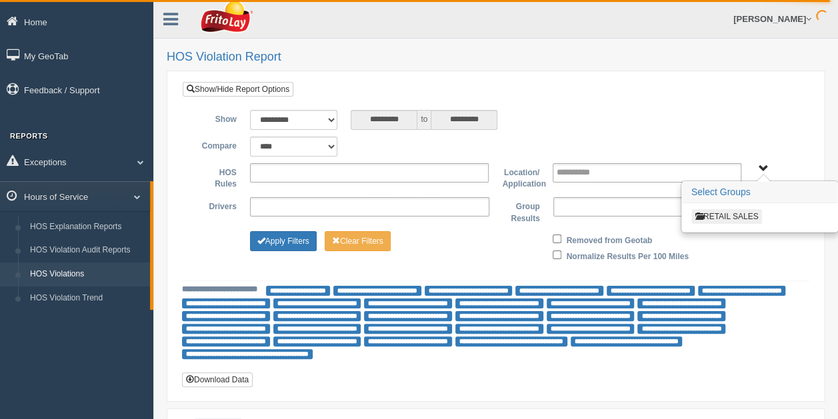
click at [730, 217] on button "RETAIL SALES" at bounding box center [726, 216] width 71 height 15
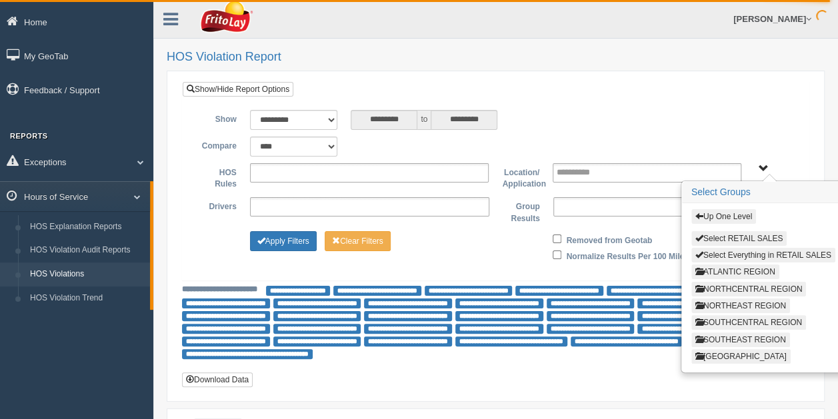
click at [748, 333] on button "SOUTHEAST REGION" at bounding box center [740, 340] width 99 height 15
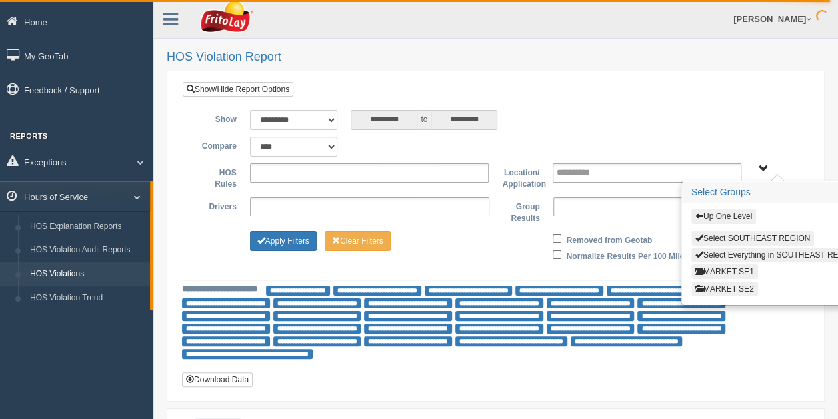
click at [745, 269] on button "MARKET SE1" at bounding box center [724, 272] width 67 height 15
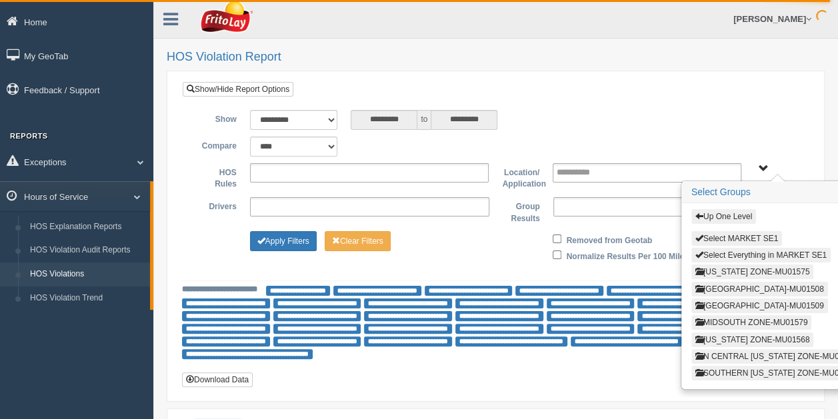
click at [753, 267] on button "[US_STATE] ZONE-MU01575" at bounding box center [752, 272] width 123 height 15
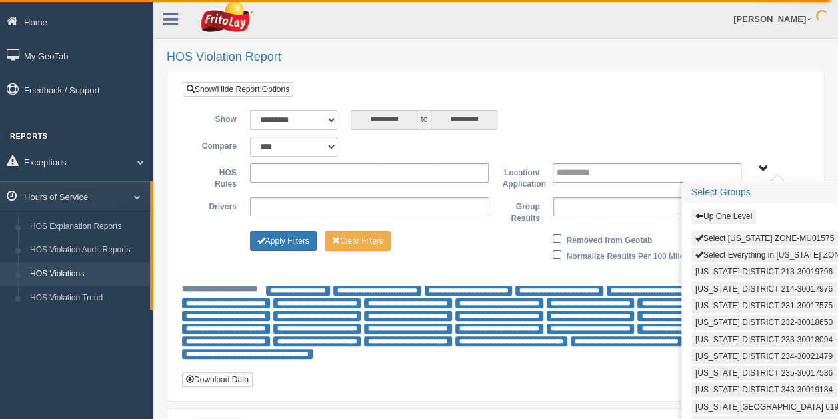
click at [756, 251] on button "Select Everything in [US_STATE] ZONE-MU01575" at bounding box center [788, 255] width 195 height 15
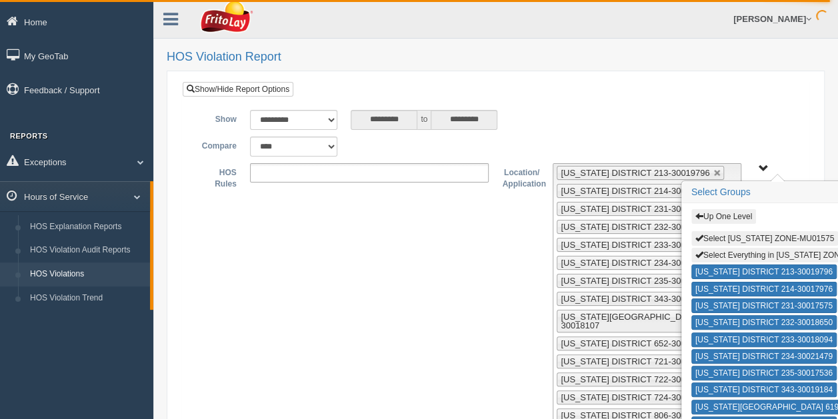
click at [765, 168] on span "Up One Level Select [US_STATE] ZONE-MU01575 Select Everything in [US_STATE] ZON…" at bounding box center [763, 169] width 10 height 10
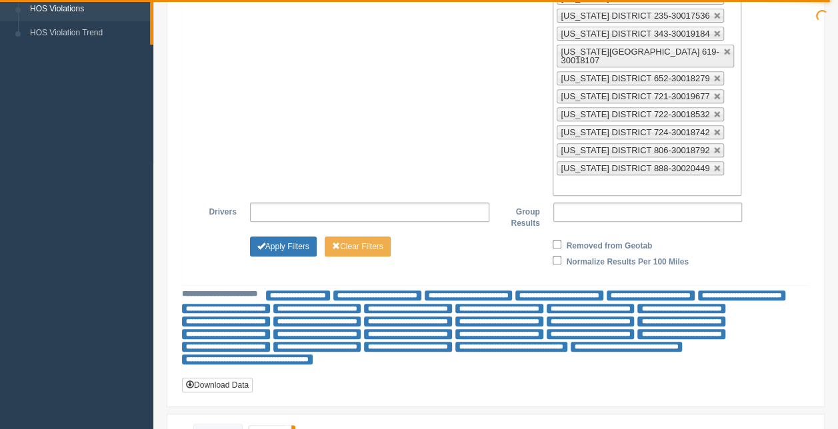
scroll to position [267, 0]
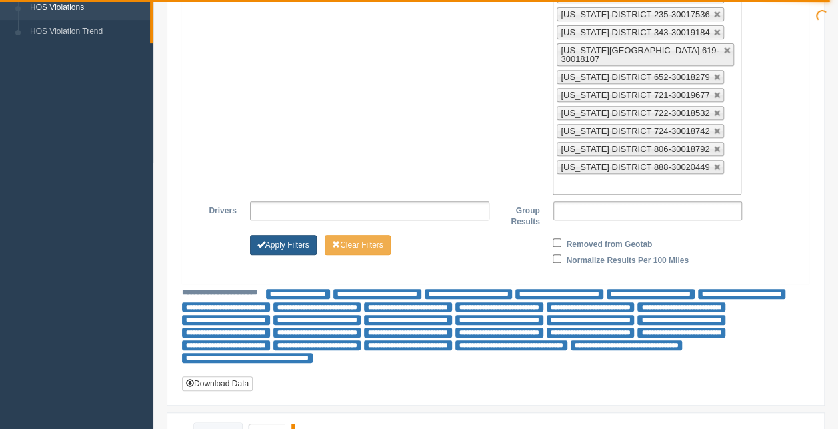
click at [276, 235] on button "Apply Filters" at bounding box center [283, 245] width 67 height 20
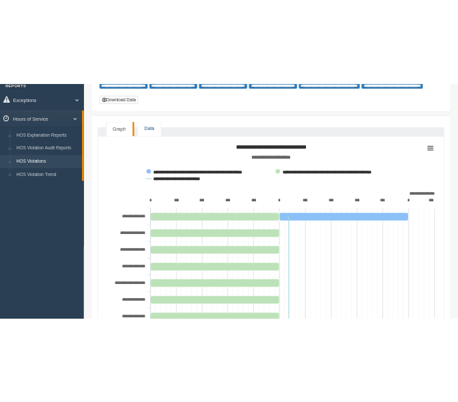
scroll to position [133, 0]
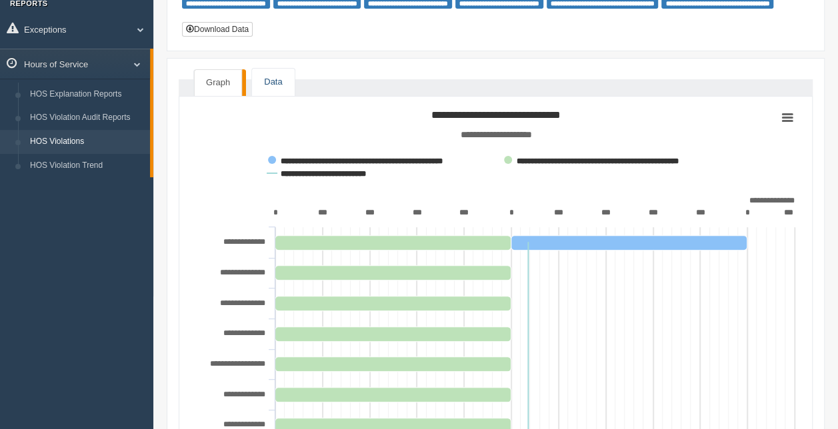
click at [265, 71] on link "Data" at bounding box center [273, 82] width 42 height 27
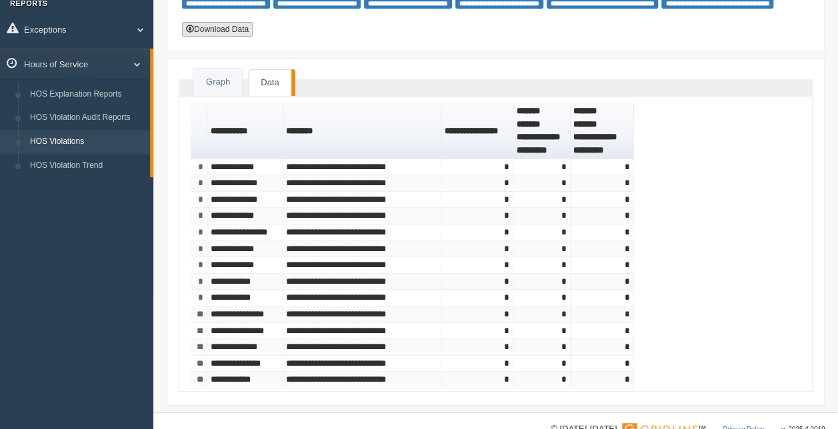
click at [223, 28] on button "Download Data" at bounding box center [217, 29] width 71 height 15
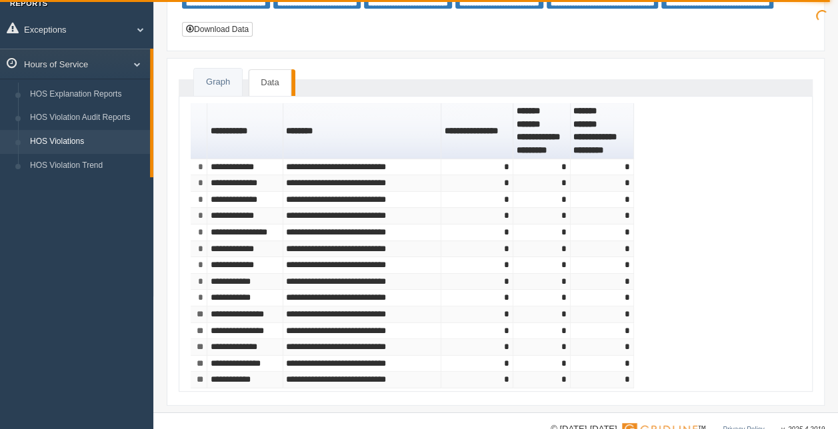
click at [23, 349] on div "Home My GeoTab Feedback / Support Reports Exceptions Critical Engine Events Cri…" at bounding box center [419, 156] width 838 height 579
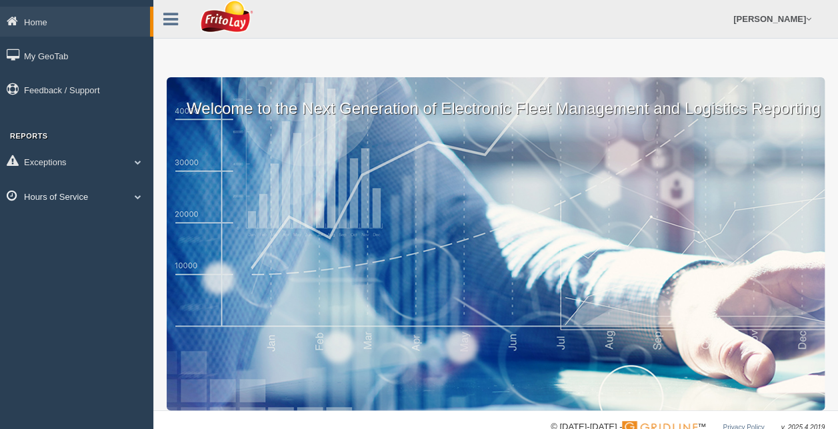
click at [136, 193] on span at bounding box center [137, 196] width 17 height 7
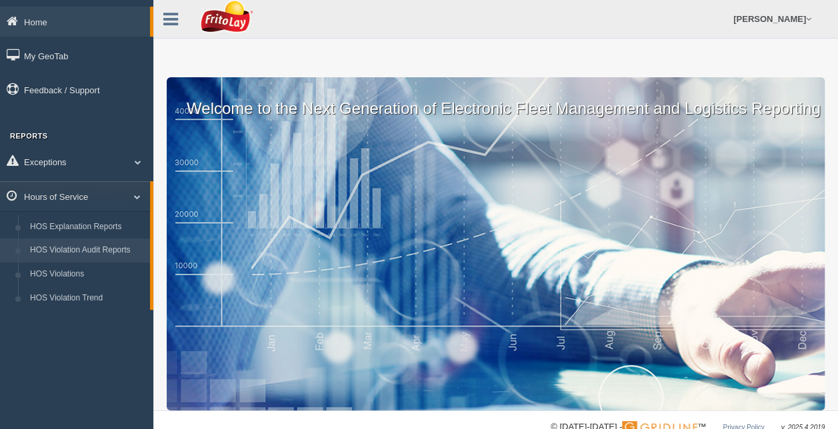
click at [105, 246] on link "HOS Violation Audit Reports" at bounding box center [87, 251] width 126 height 24
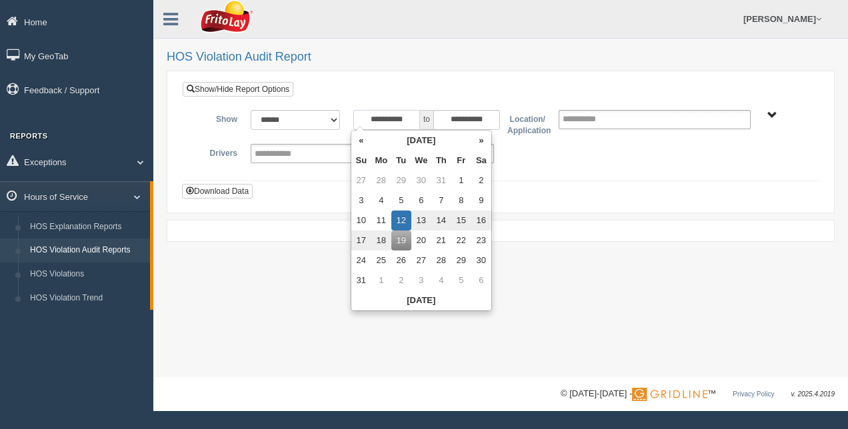
click at [414, 120] on input "**********" at bounding box center [386, 120] width 67 height 20
click at [364, 140] on th "«" at bounding box center [361, 141] width 20 height 20
click at [364, 223] on td "13" at bounding box center [364, 221] width 20 height 20
type input "**********"
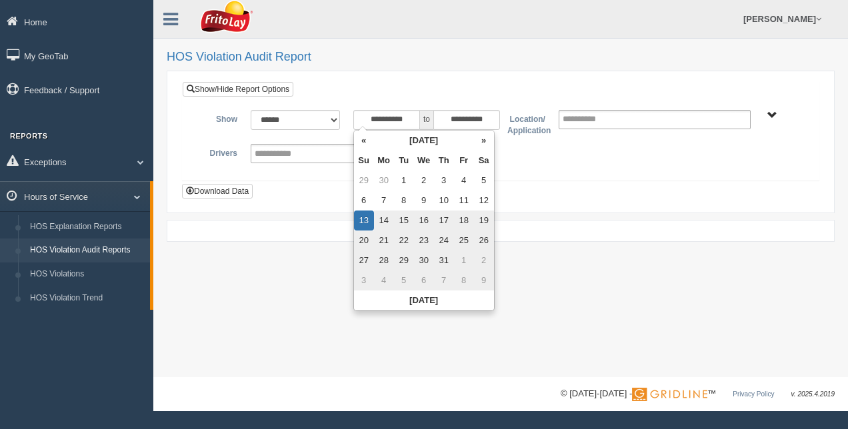
click at [567, 173] on div "**********" at bounding box center [501, 140] width 636 height 80
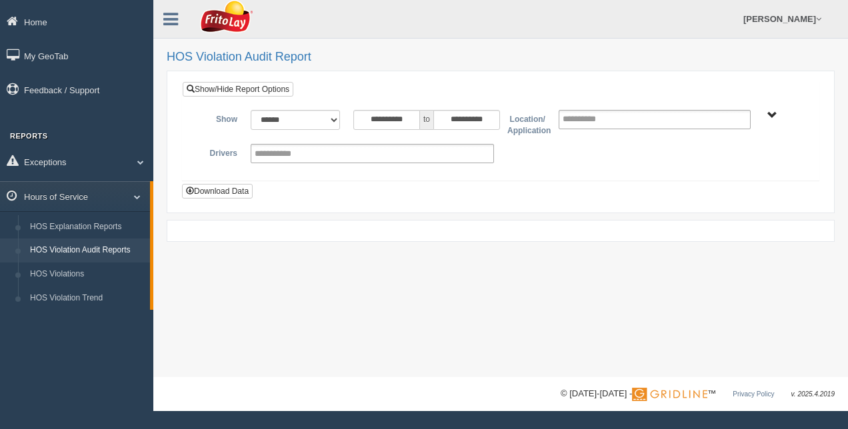
click at [775, 116] on span "RETAIL SALES" at bounding box center [772, 116] width 10 height 10
click at [753, 167] on button "RETAIL SALES" at bounding box center [735, 163] width 71 height 15
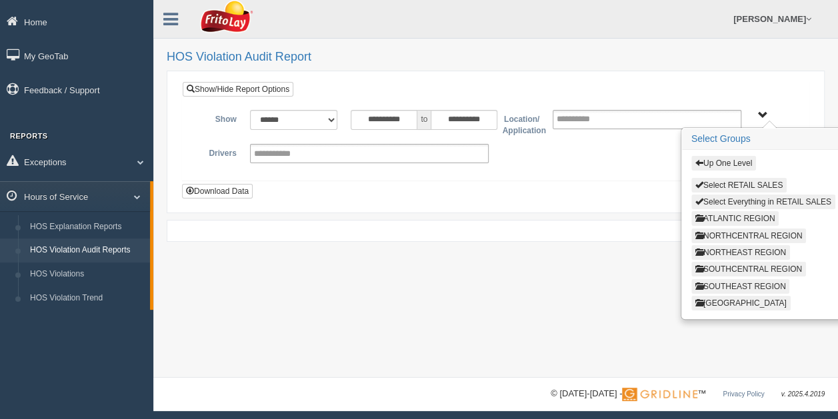
click at [743, 279] on button "SOUTHEAST REGION" at bounding box center [740, 286] width 99 height 15
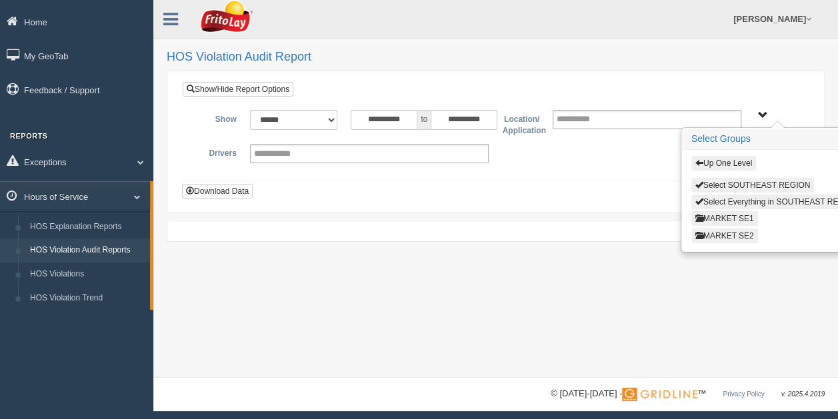
click at [751, 215] on button "MARKET SE1" at bounding box center [724, 218] width 67 height 15
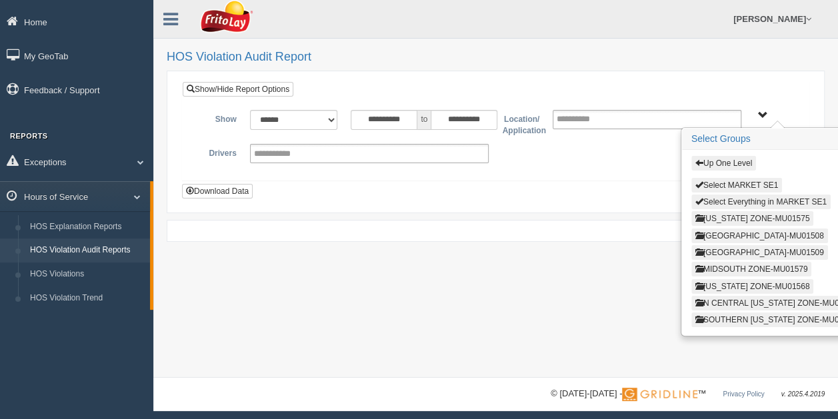
click at [744, 214] on button "[US_STATE] ZONE-MU01575" at bounding box center [752, 218] width 123 height 15
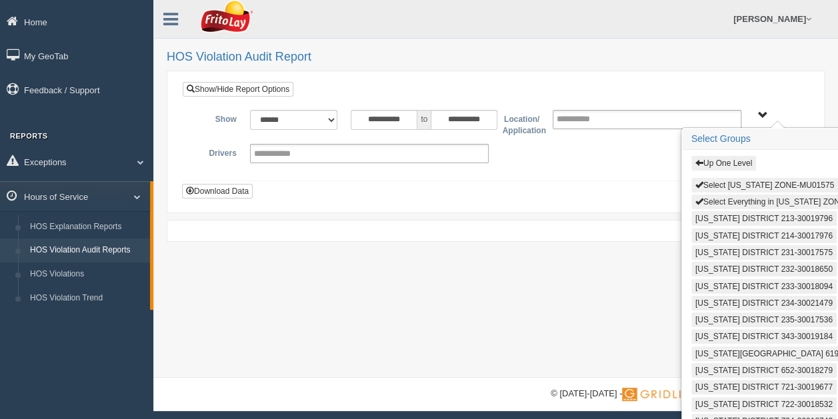
click at [770, 198] on button "Select Everything in [US_STATE] ZONE-MU01575" at bounding box center [788, 202] width 195 height 15
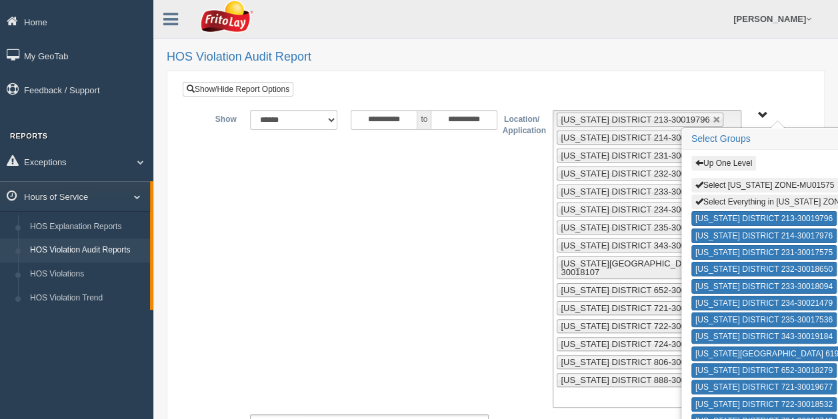
click at [765, 111] on span "Up One Level Select [US_STATE] ZONE-MU01575 Select Everything in [US_STATE] ZON…" at bounding box center [763, 116] width 10 height 10
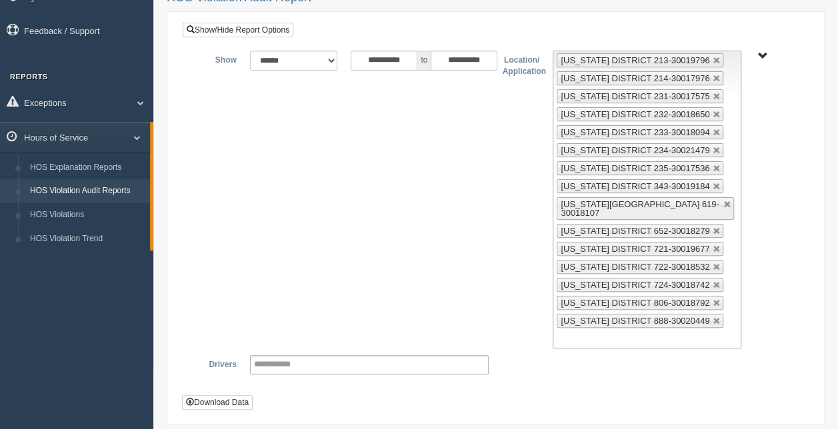
scroll to position [103, 0]
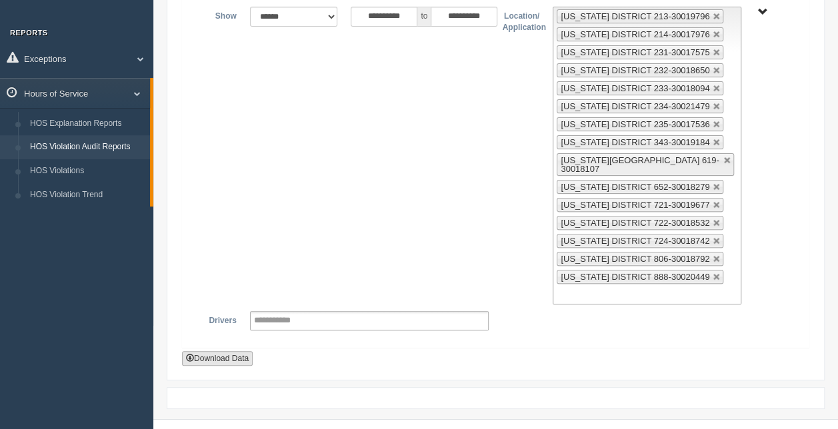
click at [235, 351] on button "Download Data" at bounding box center [217, 358] width 71 height 15
